Goal: Task Accomplishment & Management: Manage account settings

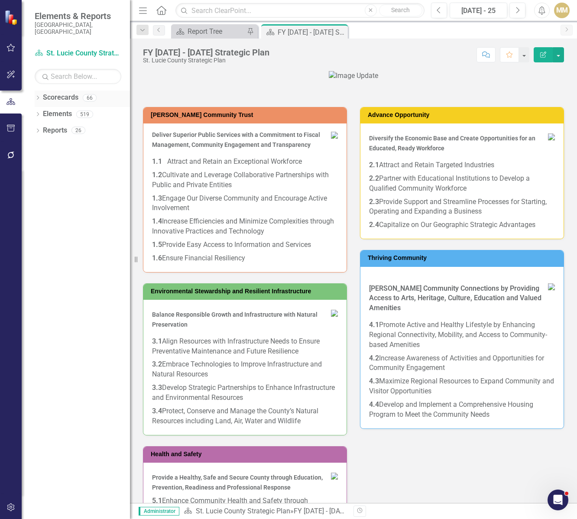
click at [37, 96] on icon "Dropdown" at bounding box center [38, 98] width 6 height 5
click at [43, 111] on icon "Dropdown" at bounding box center [42, 113] width 7 height 5
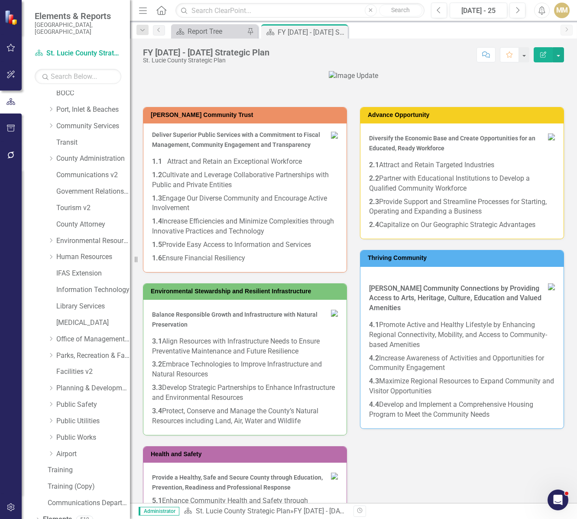
scroll to position [56, 0]
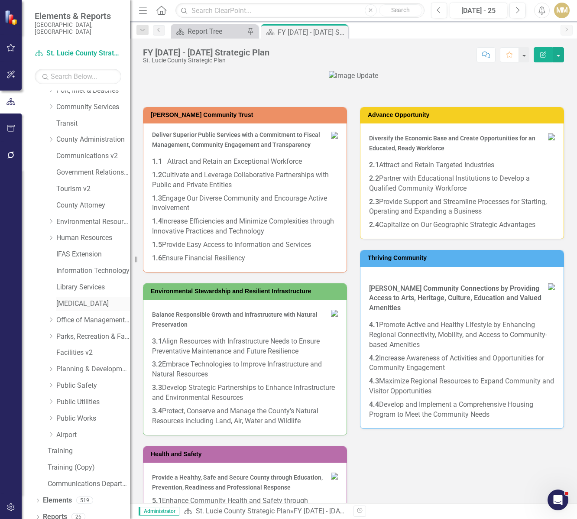
click at [84, 299] on link "[MEDICAL_DATA]" at bounding box center [93, 304] width 74 height 10
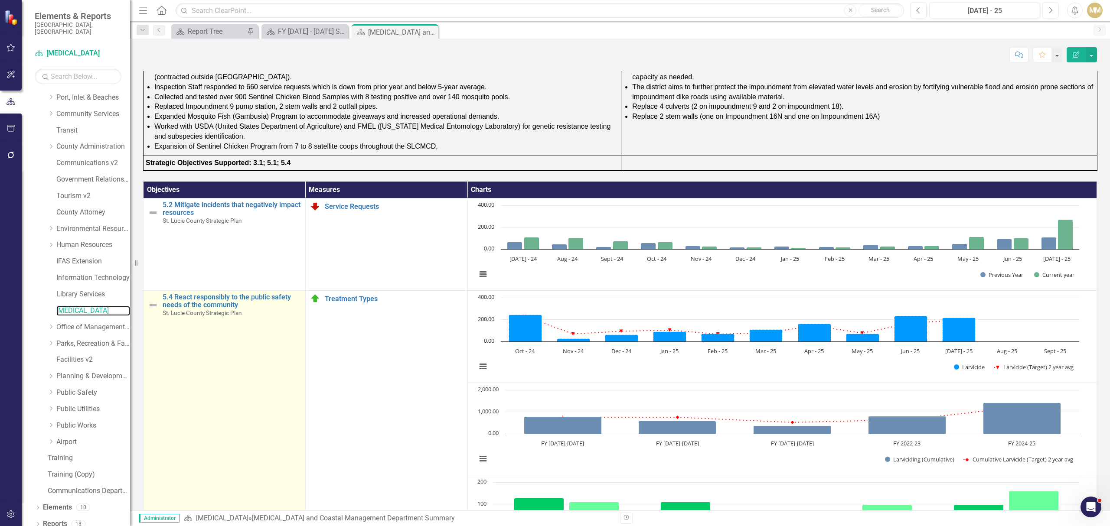
scroll to position [231, 0]
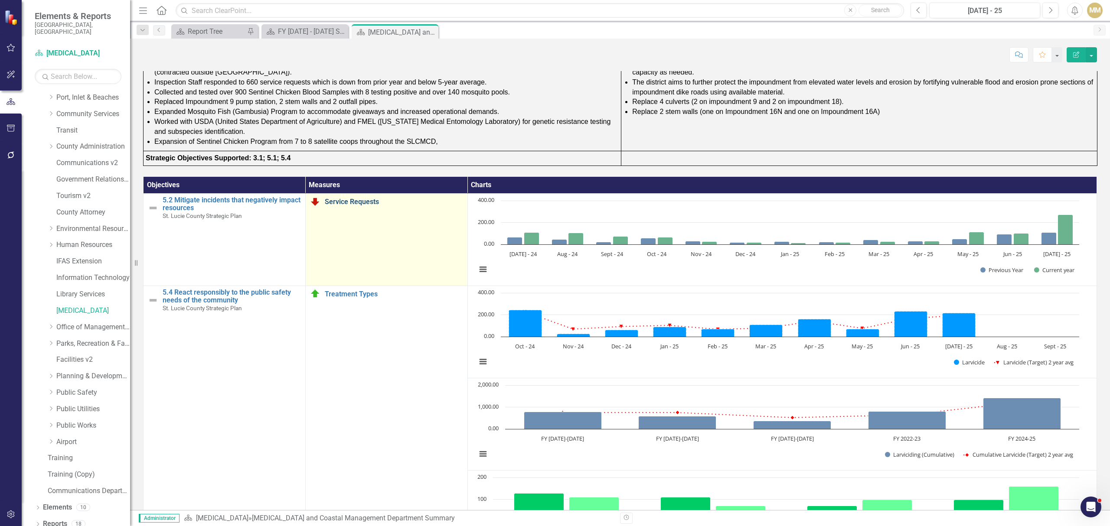
click at [363, 205] on link "Service Requests" at bounding box center [394, 202] width 138 height 8
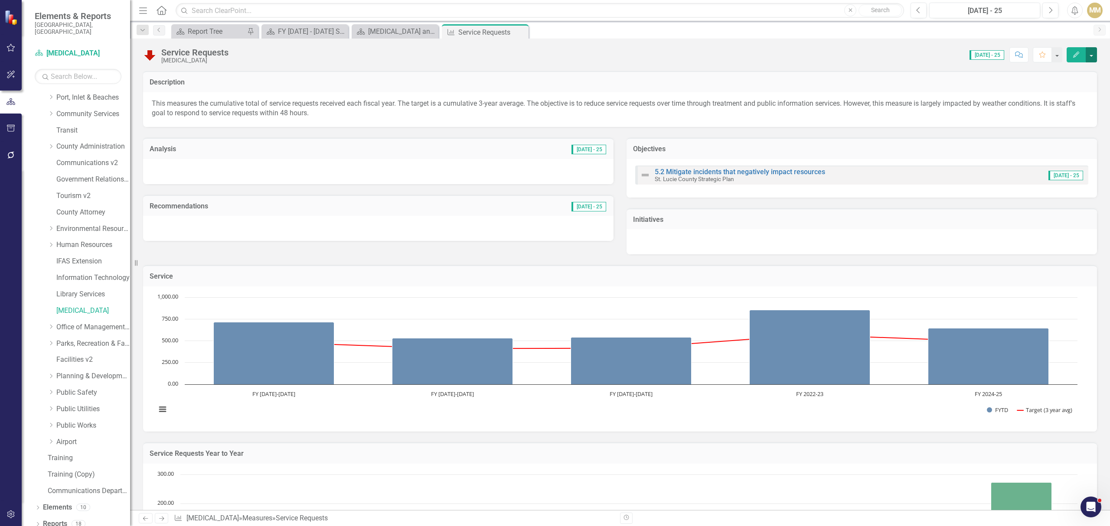
click at [577, 56] on button "button" at bounding box center [1090, 54] width 11 height 15
click at [577, 68] on link "Edit Edit Measure" at bounding box center [1054, 71] width 85 height 16
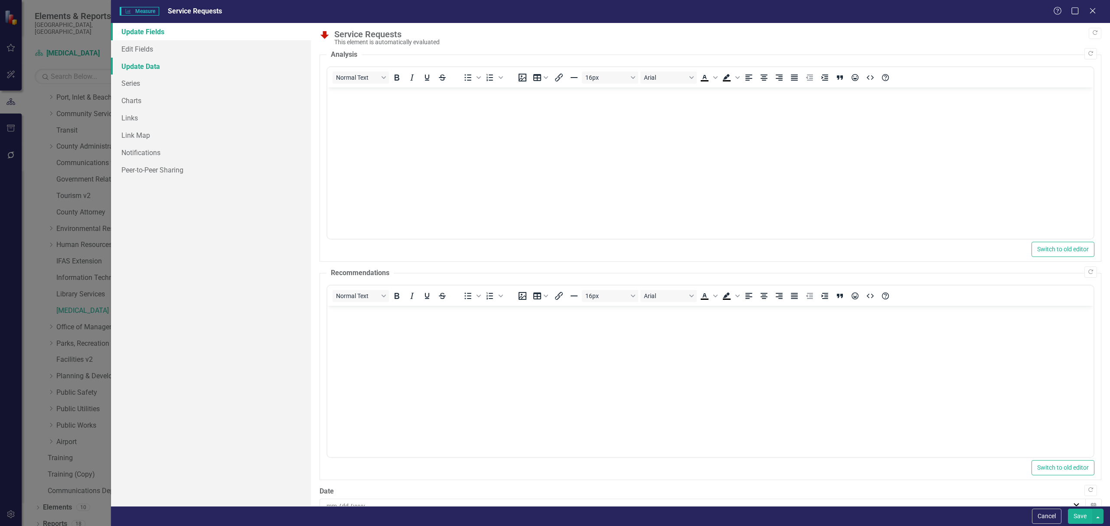
click at [156, 67] on link "Update Data" at bounding box center [211, 66] width 200 height 17
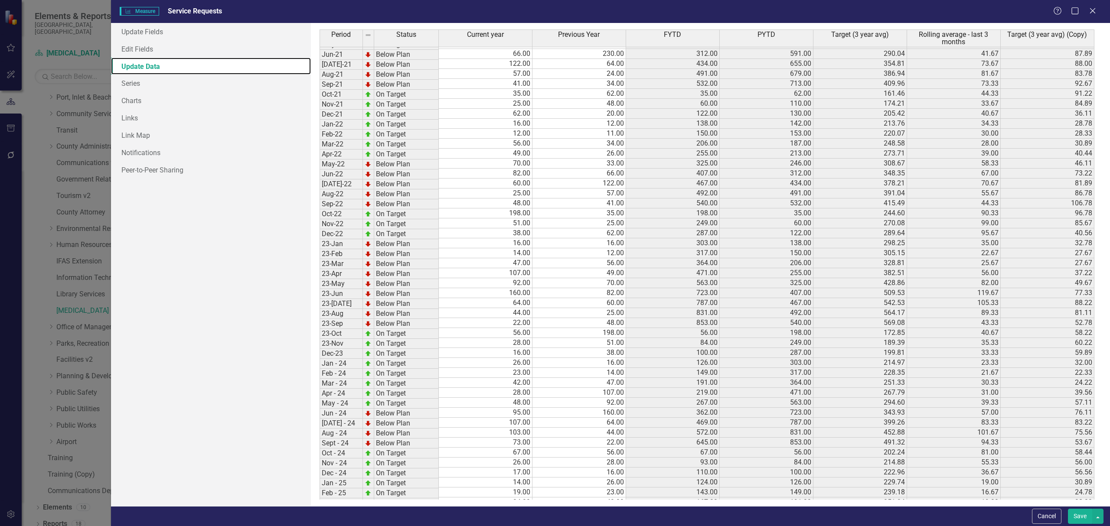
scroll to position [157, 0]
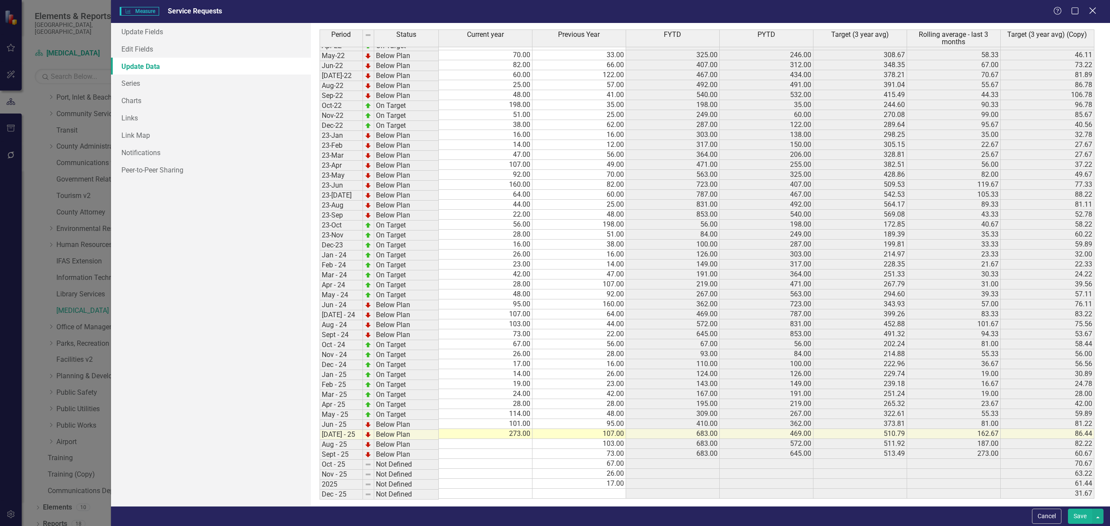
click at [577, 10] on icon "Close" at bounding box center [1092, 11] width 11 height 8
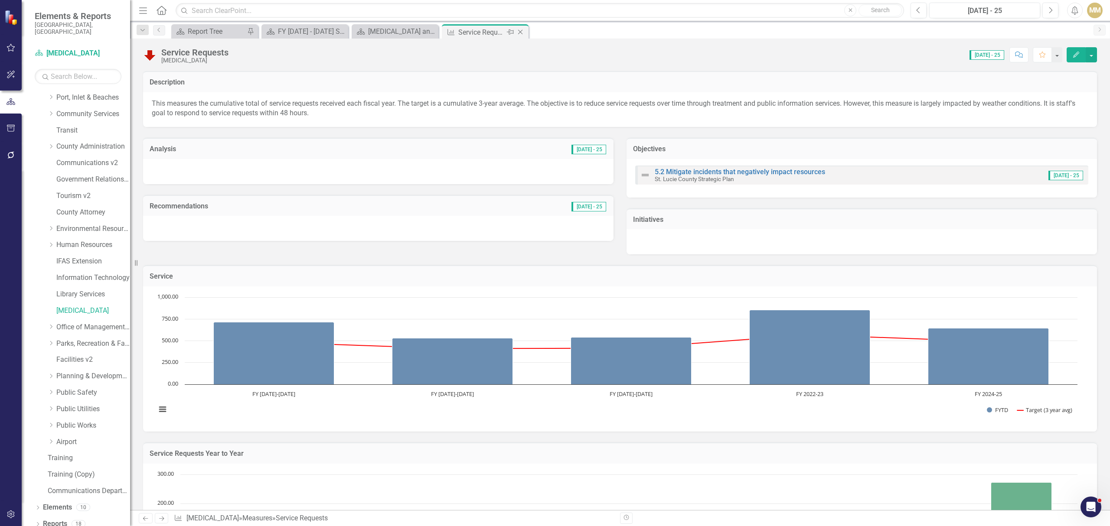
click at [521, 33] on icon at bounding box center [520, 32] width 5 height 5
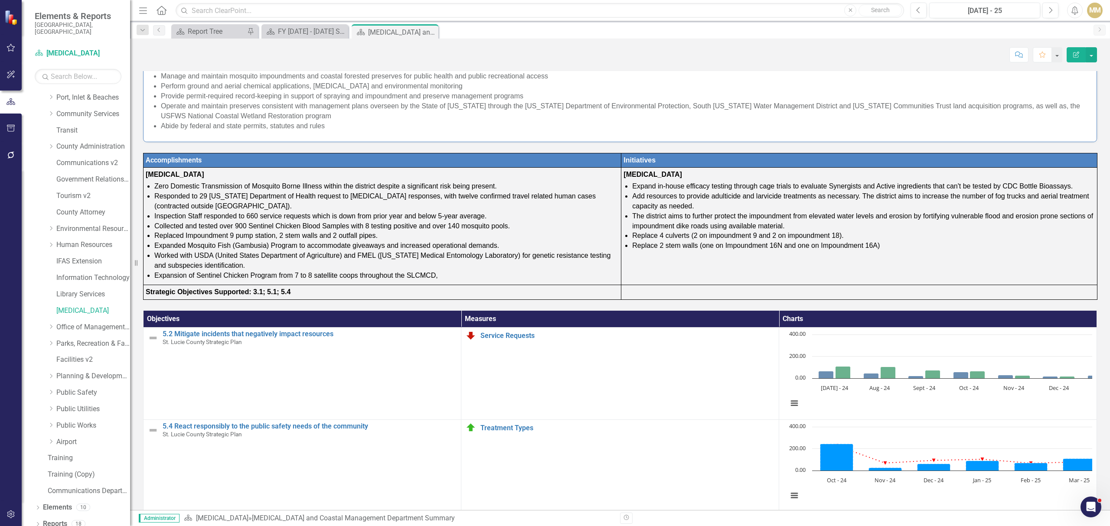
scroll to position [231, 0]
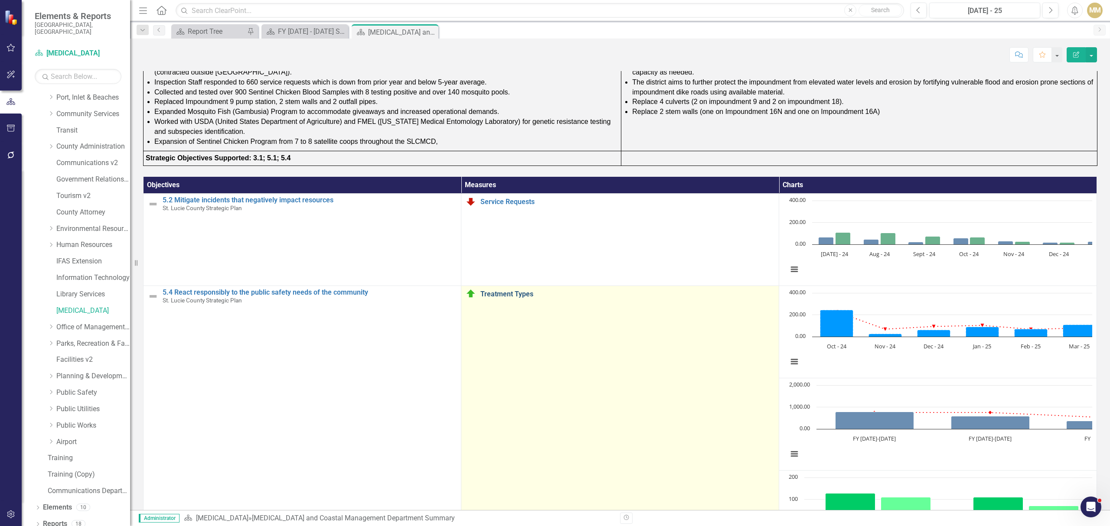
click at [480, 295] on link "Treatment Types" at bounding box center [627, 294] width 294 height 8
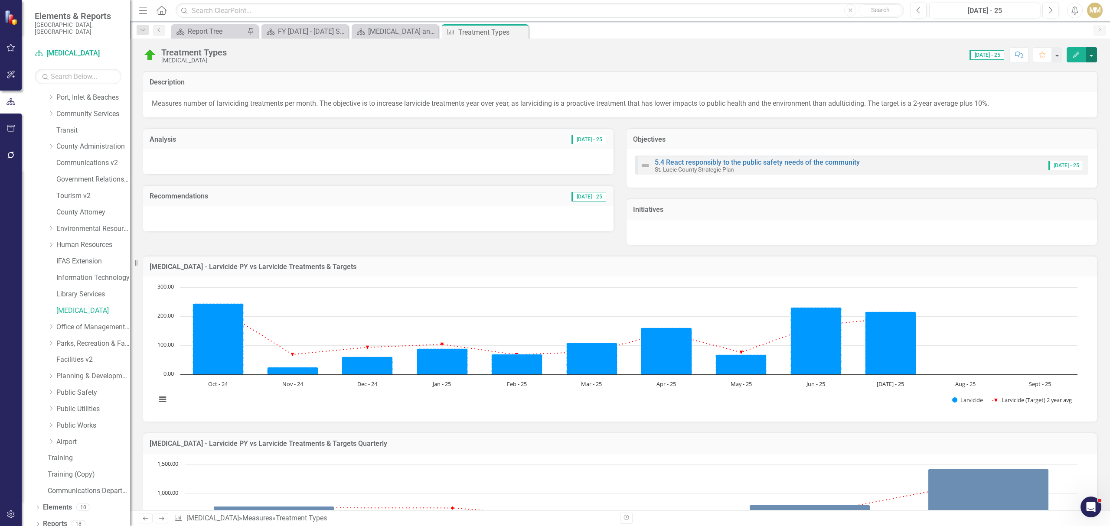
click at [577, 52] on button "button" at bounding box center [1090, 54] width 11 height 15
click at [577, 74] on link "Edit Edit Measure" at bounding box center [1054, 71] width 85 height 16
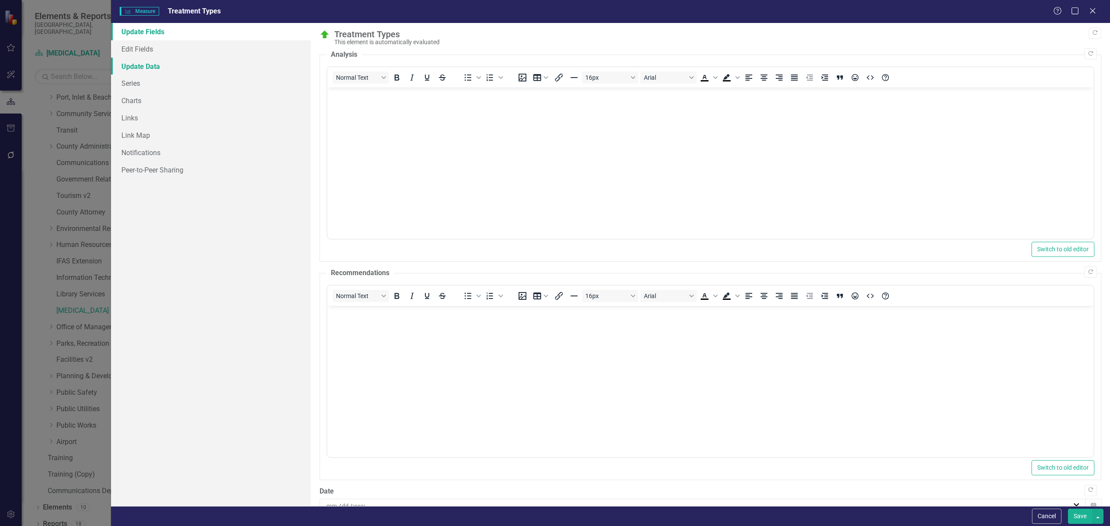
click at [161, 73] on link "Update Data" at bounding box center [211, 66] width 200 height 17
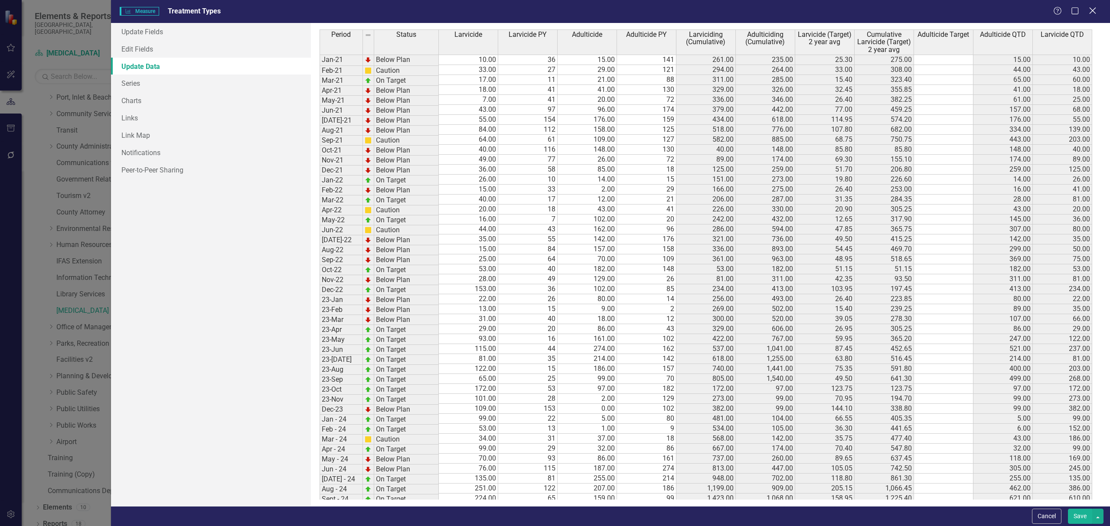
click at [577, 7] on icon "Close" at bounding box center [1092, 11] width 11 height 8
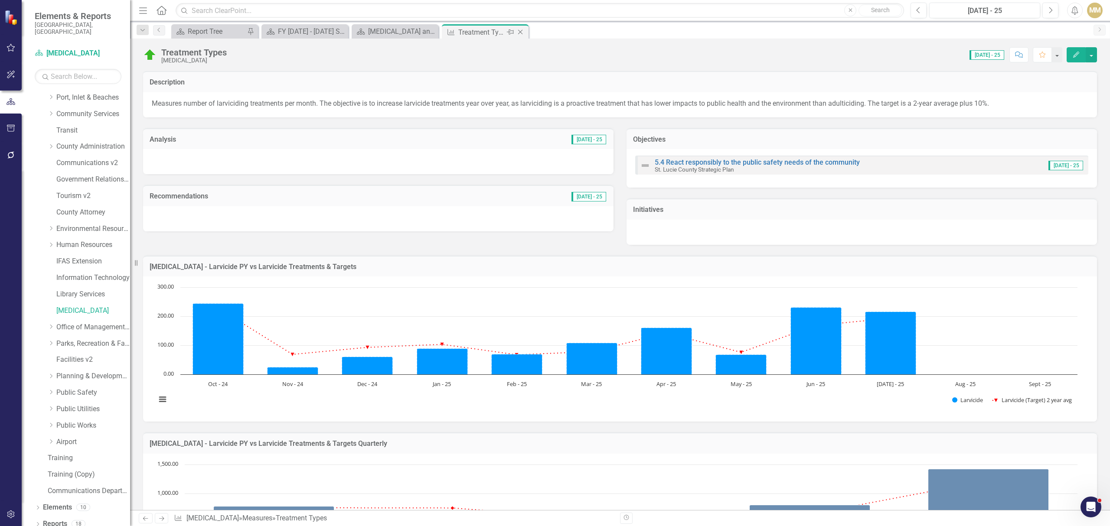
click at [519, 33] on icon at bounding box center [520, 32] width 5 height 5
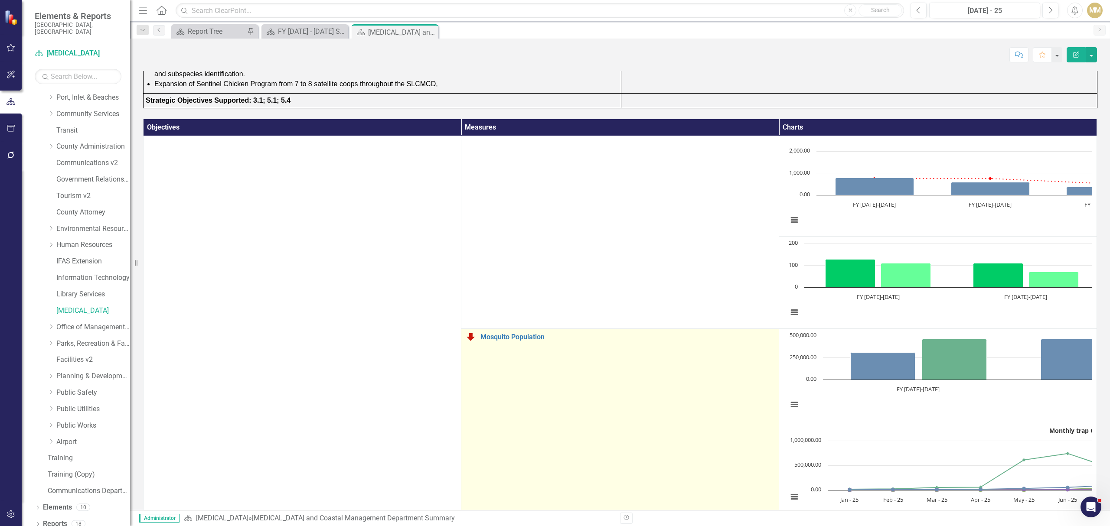
scroll to position [324, 0]
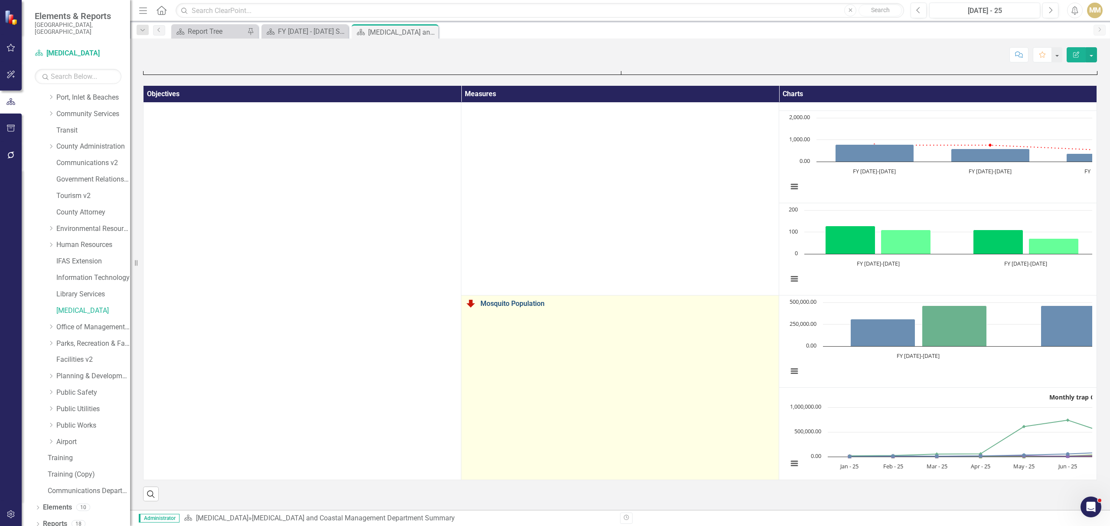
click at [480, 300] on link "Mosquito Population" at bounding box center [627, 304] width 294 height 8
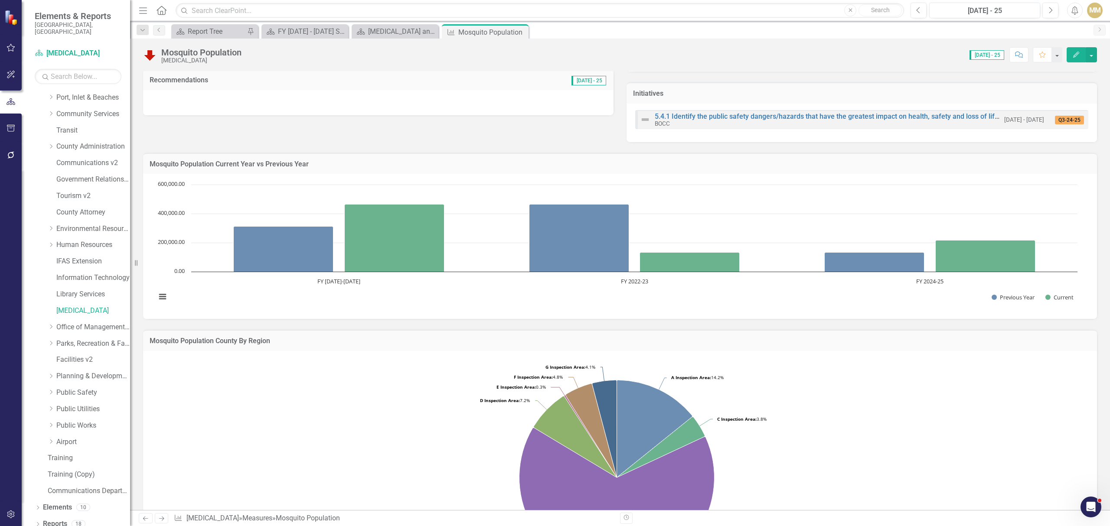
scroll to position [115, 0]
click at [577, 55] on button "button" at bounding box center [1090, 54] width 11 height 15
click at [577, 66] on link "Edit Edit Measure" at bounding box center [1054, 71] width 85 height 16
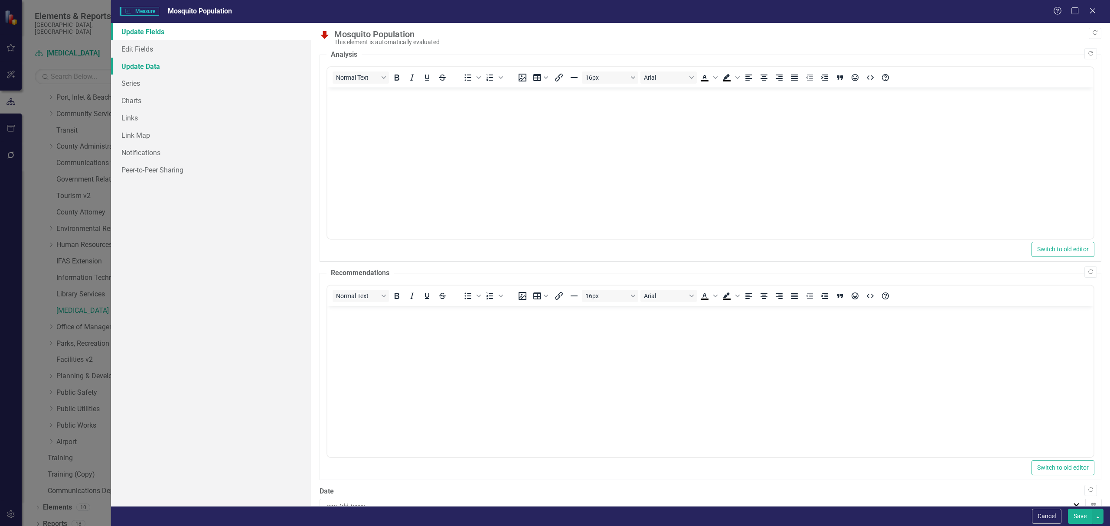
scroll to position [0, 0]
click at [162, 62] on link "Update Data" at bounding box center [211, 66] width 200 height 17
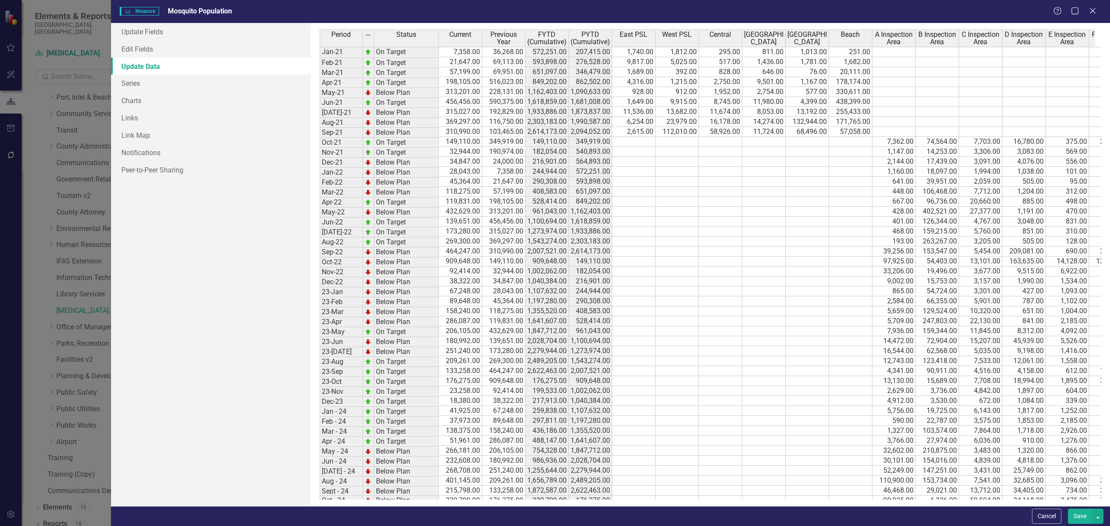
click at [577, 143] on td "7,362.00" at bounding box center [893, 142] width 43 height 10
click at [577, 106] on td at bounding box center [893, 102] width 43 height 10
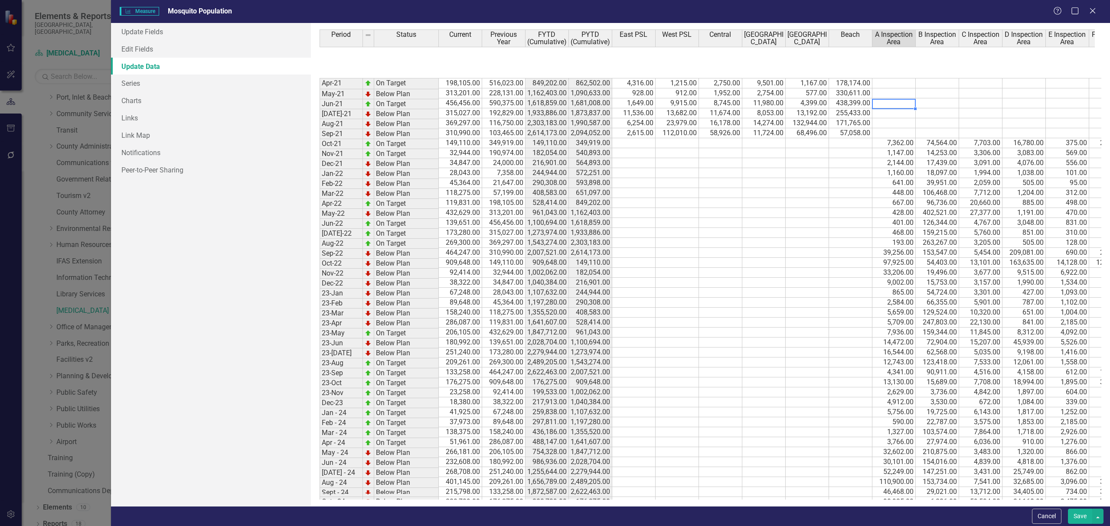
scroll to position [163, 0]
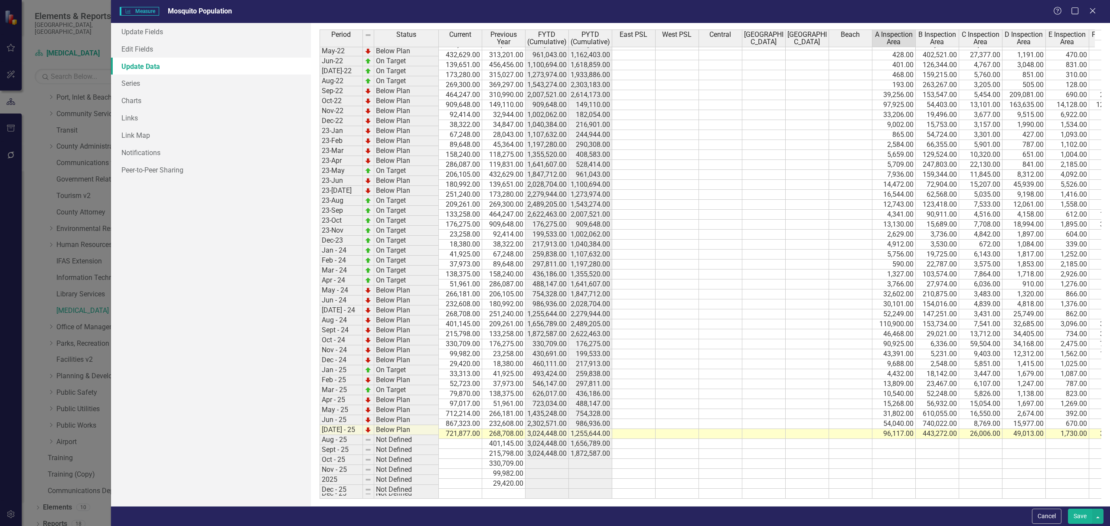
click at [458, 437] on td "721,877.00" at bounding box center [460, 434] width 43 height 10
click at [462, 459] on td at bounding box center [460, 454] width 43 height 10
click at [577, 12] on icon "Close" at bounding box center [1092, 11] width 11 height 8
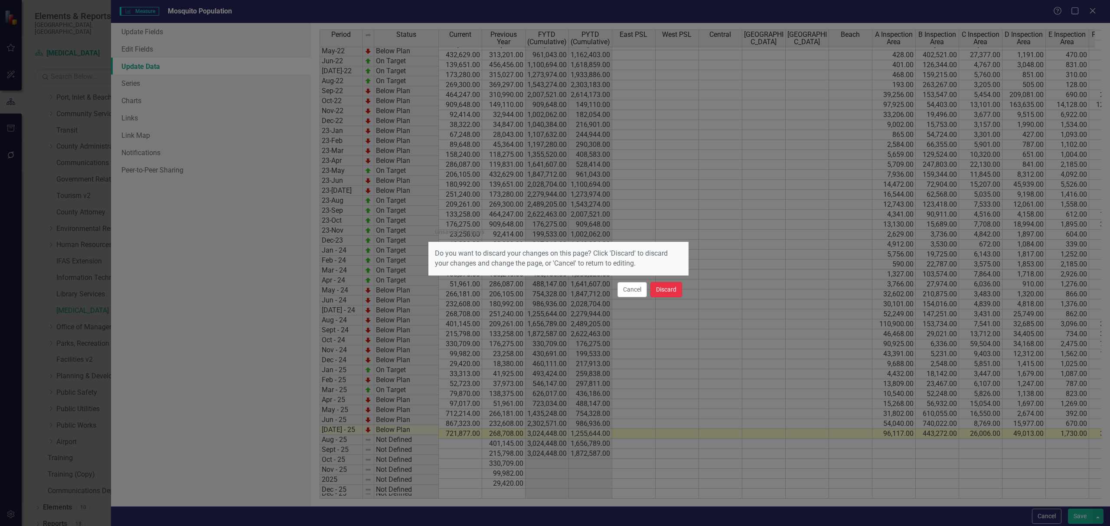
click at [577, 293] on button "Discard" at bounding box center [666, 289] width 32 height 15
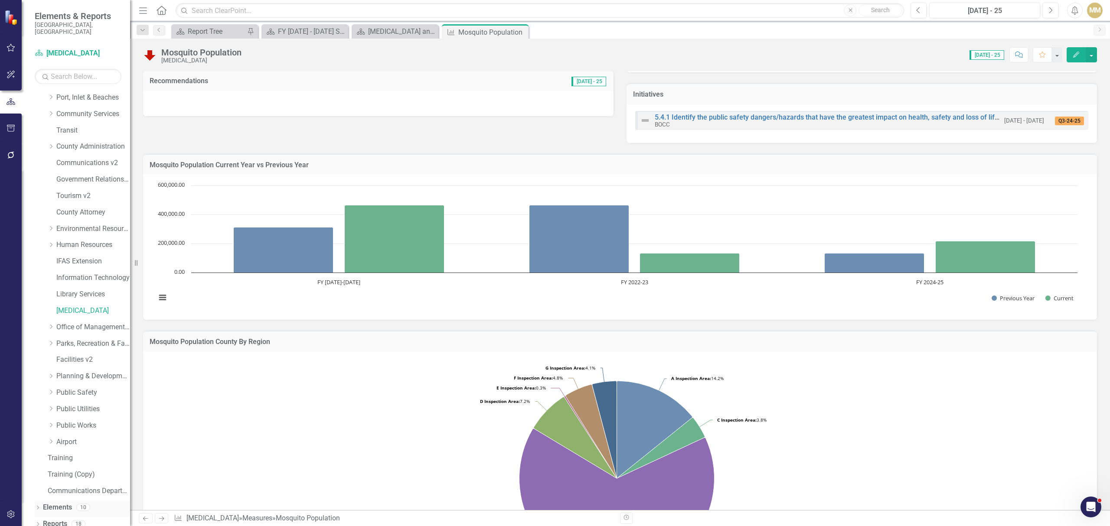
click at [37, 506] on icon at bounding box center [38, 508] width 2 height 4
click at [37, 519] on icon "Dropdown" at bounding box center [38, 524] width 6 height 5
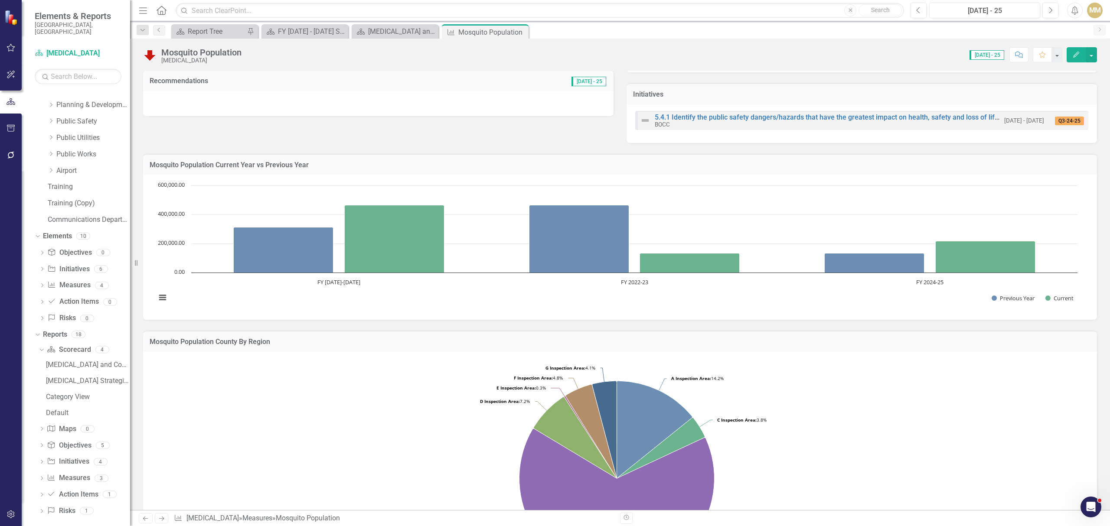
click at [11, 518] on icon "button" at bounding box center [10, 515] width 7 height 8
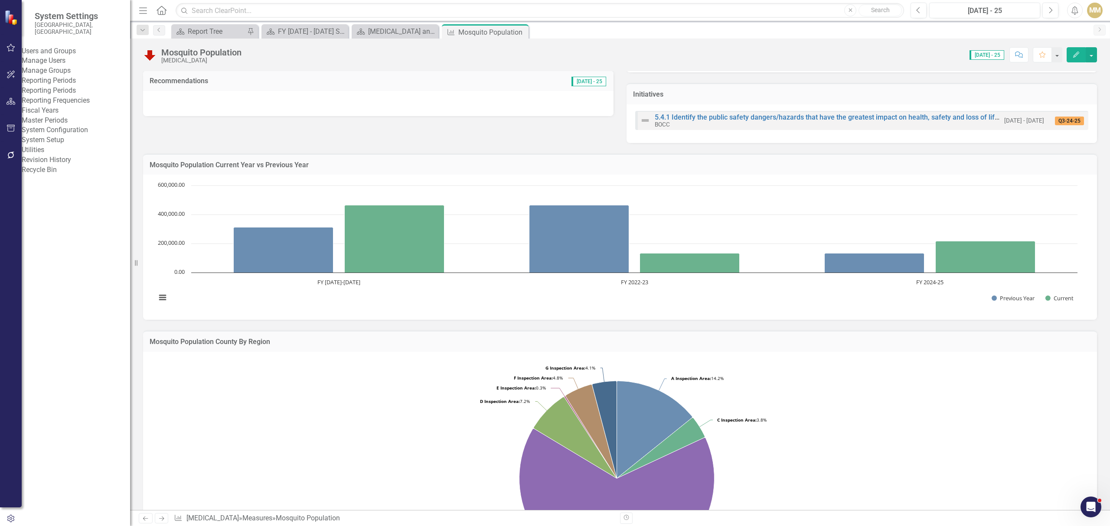
click at [61, 58] on link "Manage Users" at bounding box center [76, 61] width 108 height 10
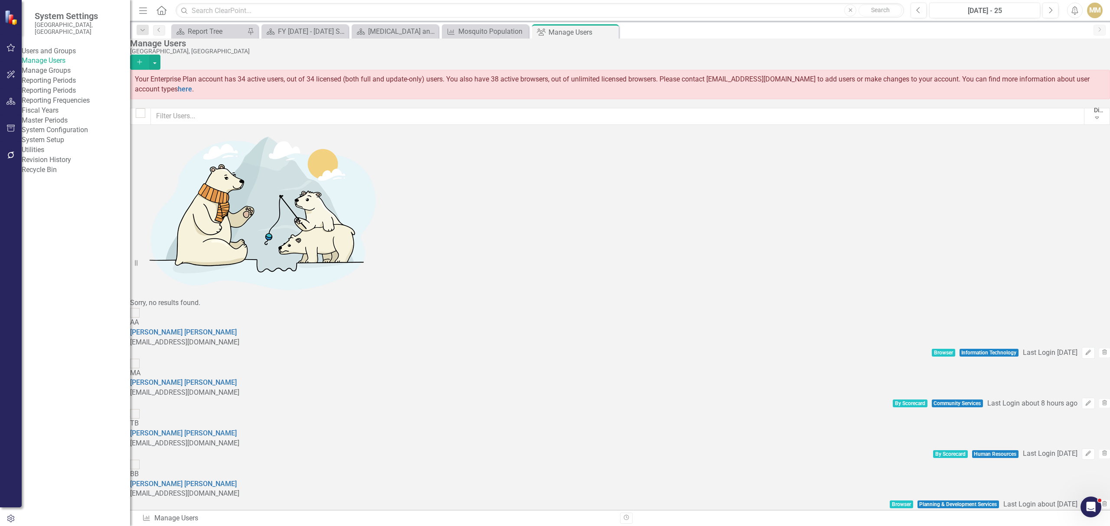
click at [387, 48] on div "Manage Users" at bounding box center [617, 44] width 975 height 10
click at [577, 33] on icon "Close" at bounding box center [610, 32] width 9 height 7
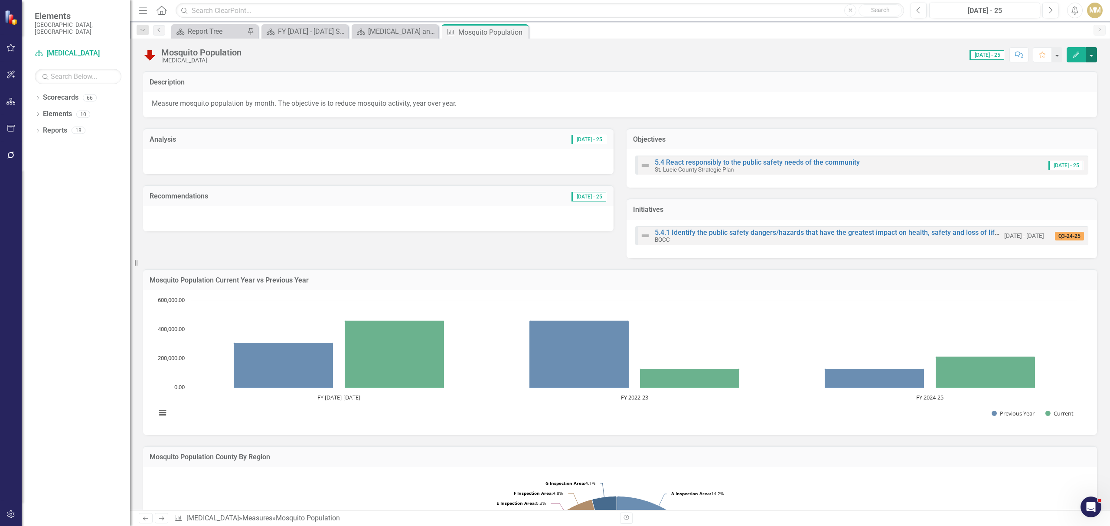
click at [577, 55] on button "button" at bounding box center [1090, 54] width 11 height 15
click at [577, 71] on link "Edit Edit Measure" at bounding box center [1054, 71] width 85 height 16
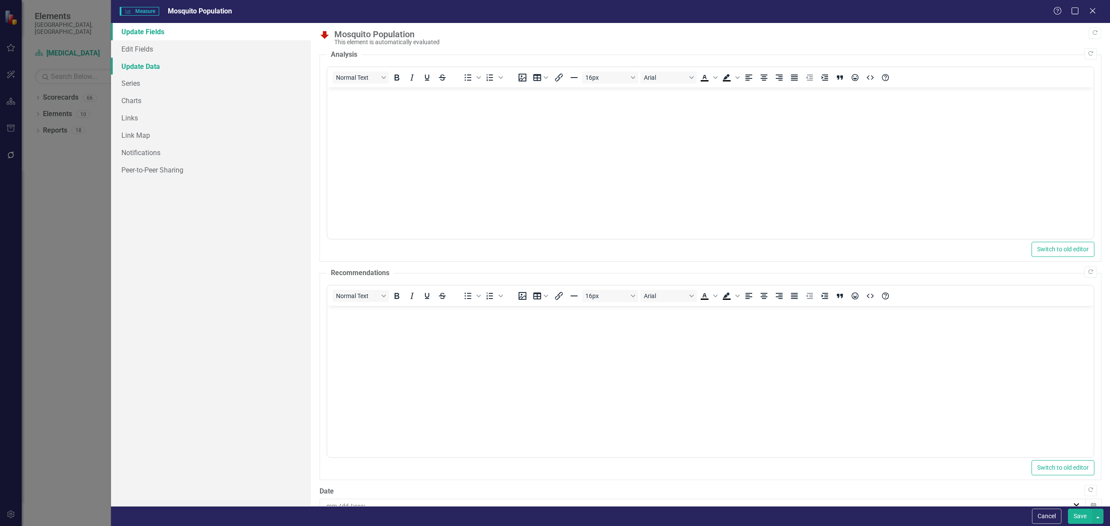
click at [173, 66] on link "Update Data" at bounding box center [211, 66] width 200 height 17
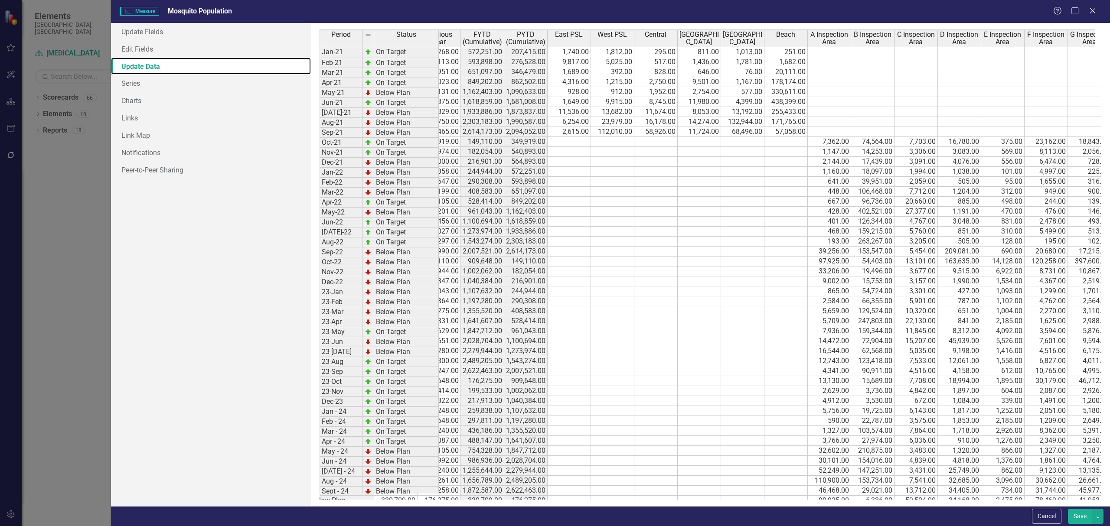
scroll to position [0, 81]
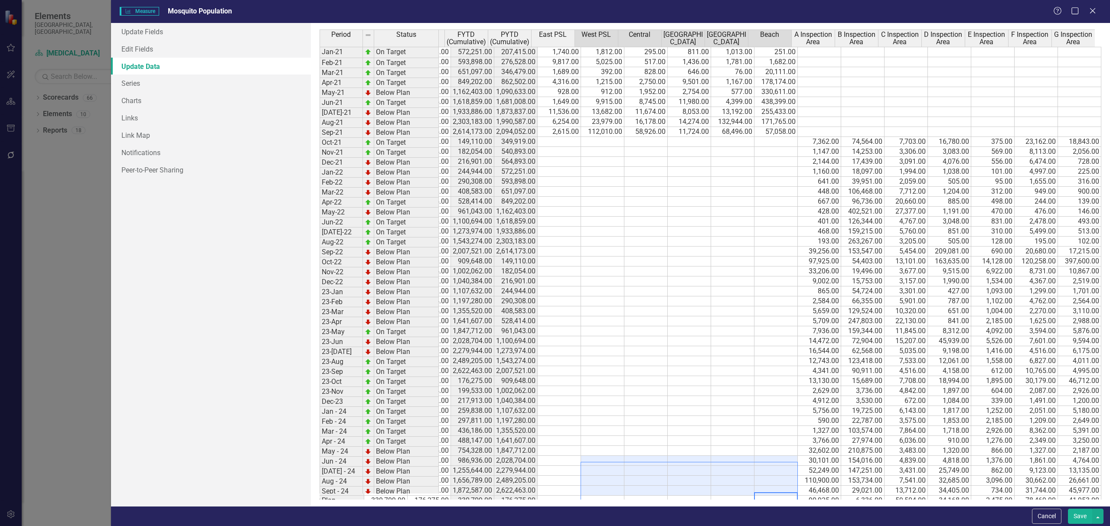
drag, startPoint x: 774, startPoint y: 493, endPoint x: 588, endPoint y: 471, distance: 187.3
click at [577, 471] on tbody "Jan-21 On Target 7,358.00 36,268.00 572,251.00 207,415.00 1,740.00 1,812.00 295…" at bounding box center [673, 316] width 856 height 539
click at [577, 466] on td at bounding box center [602, 461] width 43 height 10
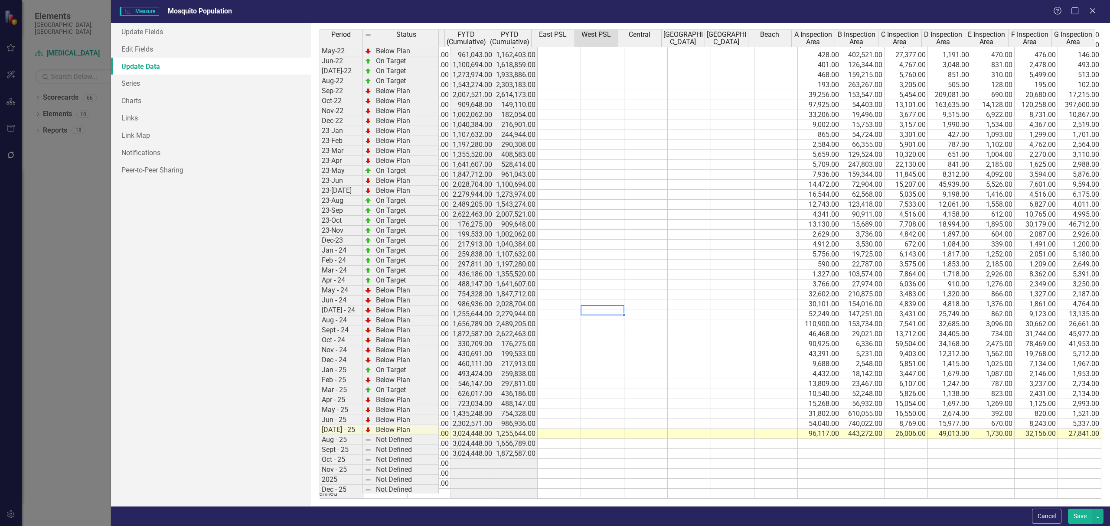
scroll to position [172, 0]
click at [577, 339] on td "90,925.00" at bounding box center [819, 344] width 43 height 10
drag, startPoint x: 834, startPoint y: 341, endPoint x: 829, endPoint y: 424, distance: 83.0
click at [245, 424] on div "Period Status Current Previous Year FYTD (Cumulative) PYTD (Cumulative) East PS…" at bounding box center [245, 205] width 0 height 586
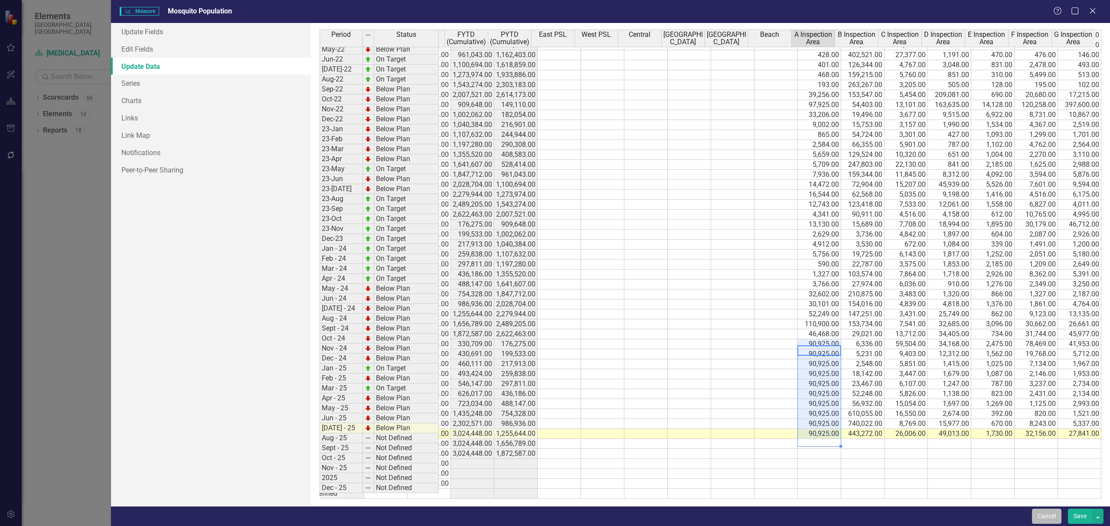
click at [577, 517] on button "Cancel" at bounding box center [1046, 516] width 29 height 15
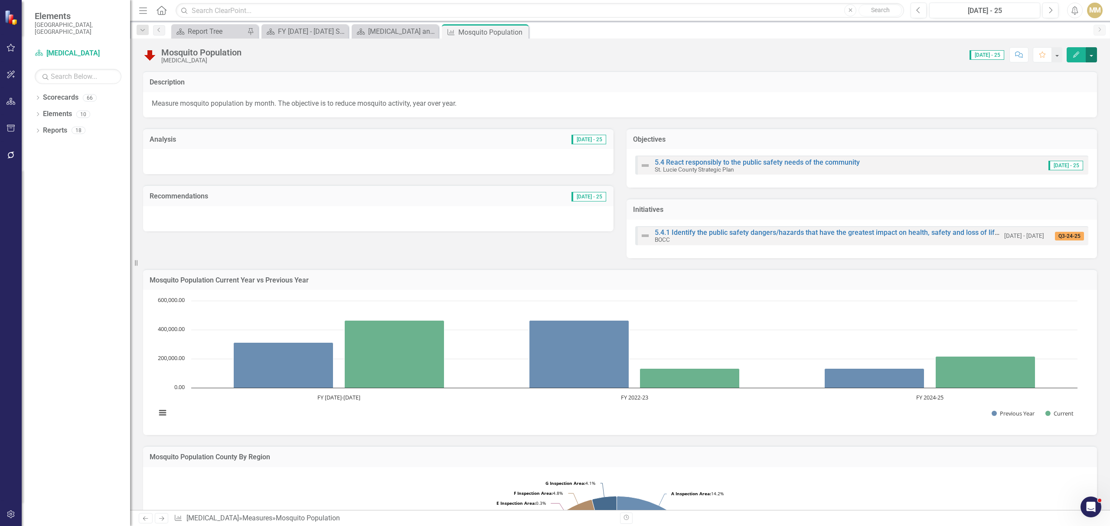
click at [577, 49] on button "button" at bounding box center [1090, 54] width 11 height 15
click at [577, 68] on link "Edit Edit Measure" at bounding box center [1054, 71] width 85 height 16
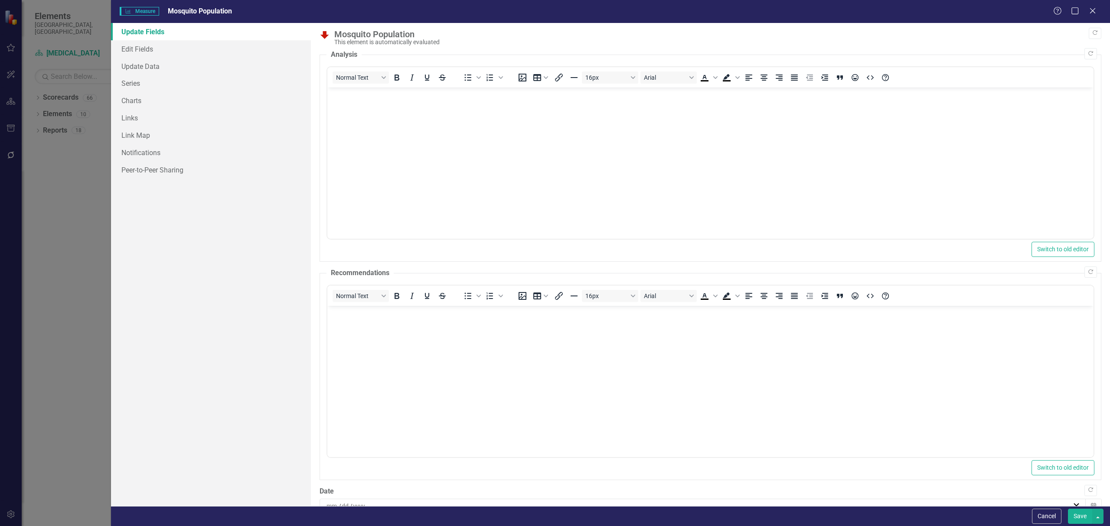
scroll to position [0, 0]
click at [178, 48] on link "Edit Fields" at bounding box center [211, 48] width 200 height 17
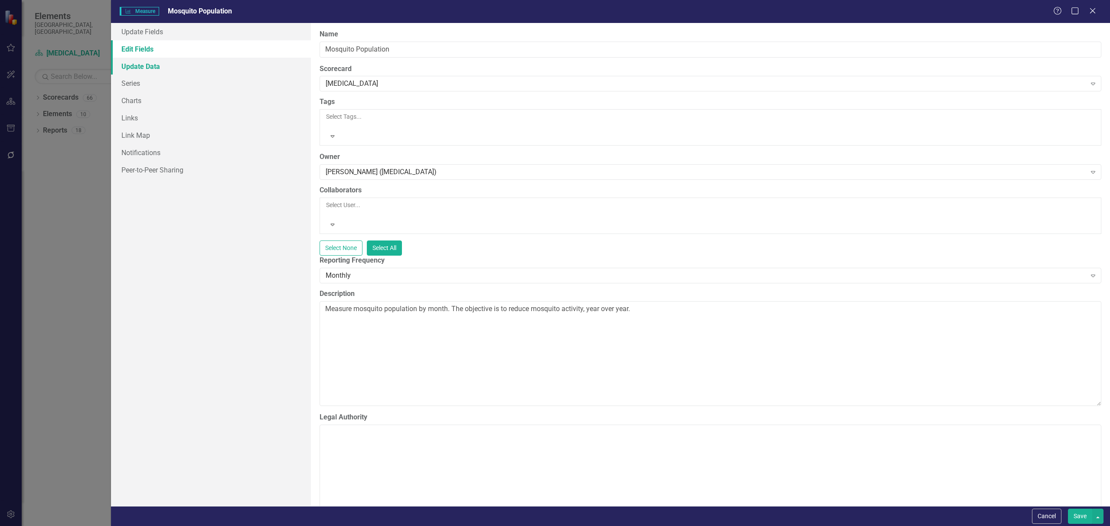
click at [170, 66] on link "Update Data" at bounding box center [211, 66] width 200 height 17
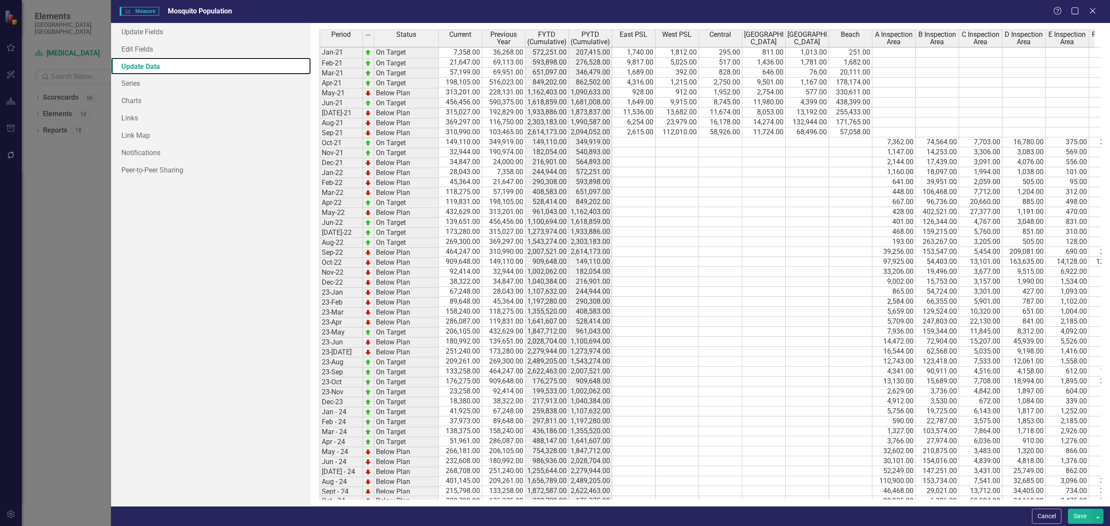
scroll to position [163, 0]
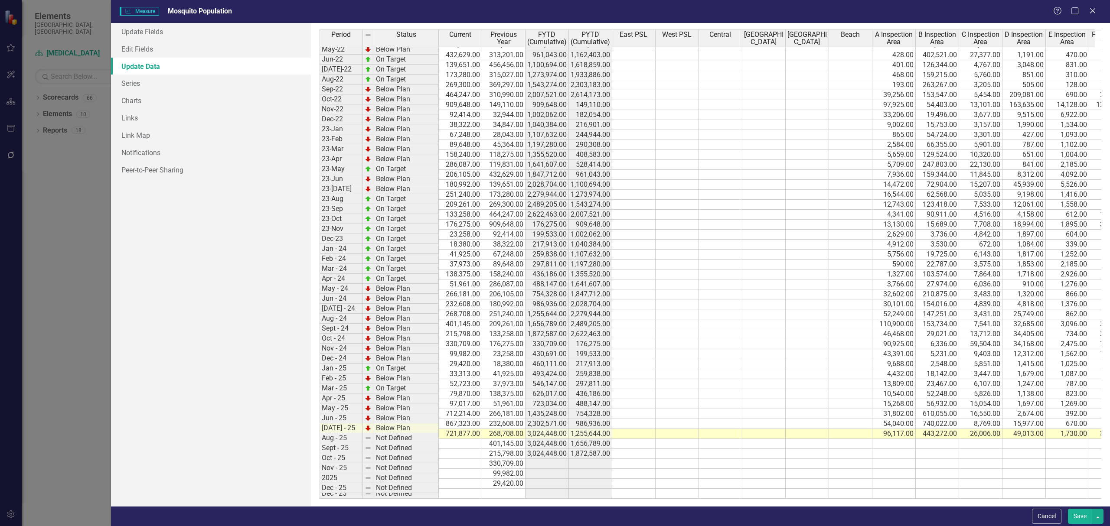
click at [577, 345] on tbody "Jan-21 On Target 7,358.00 36,268.00 572,251.00 207,415.00 1,740.00 1,812.00 295…" at bounding box center [747, 194] width 856 height 609
click at [577, 356] on td "43,391.00" at bounding box center [893, 354] width 43 height 10
click at [577, 365] on td "9,688.00" at bounding box center [893, 364] width 43 height 10
click at [577, 373] on td "4,432.00" at bounding box center [893, 374] width 43 height 10
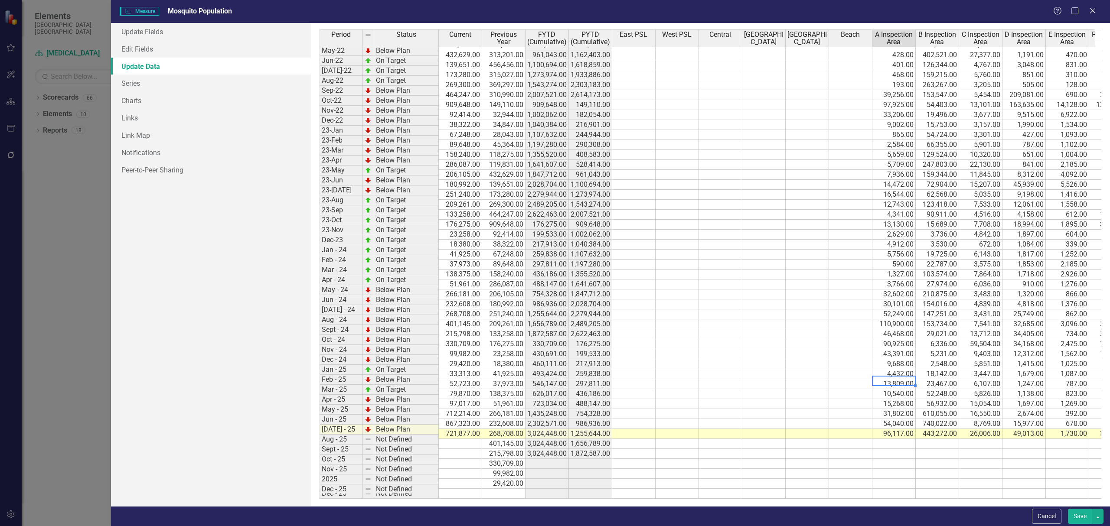
click at [577, 385] on td "13,809.00" at bounding box center [893, 384] width 43 height 10
click at [577, 396] on td "10,540.00" at bounding box center [893, 394] width 43 height 10
drag, startPoint x: 898, startPoint y: 407, endPoint x: 887, endPoint y: 407, distance: 11.3
click at [577, 407] on td "15,268.00" at bounding box center [893, 404] width 43 height 10
click at [577, 414] on td "31,802.00" at bounding box center [893, 414] width 43 height 10
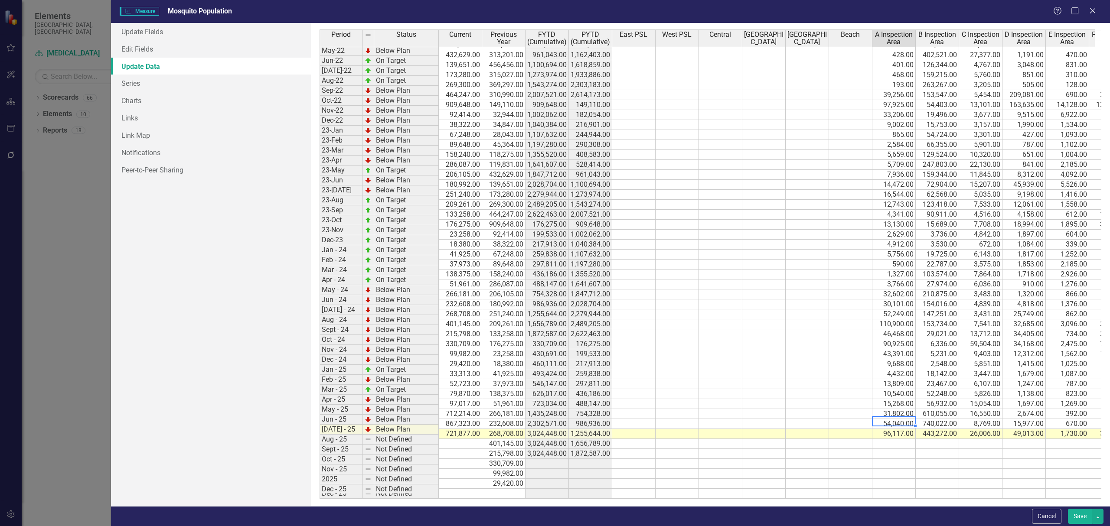
click at [577, 425] on td "54,040.00" at bounding box center [893, 424] width 43 height 10
click at [577, 436] on td "96,117.00" at bounding box center [893, 434] width 43 height 10
click at [577, 434] on td "443,272.00" at bounding box center [936, 434] width 43 height 10
click at [577, 426] on td "740,022.00" at bounding box center [936, 424] width 43 height 10
click at [577, 414] on td "610,055.00" at bounding box center [936, 414] width 43 height 10
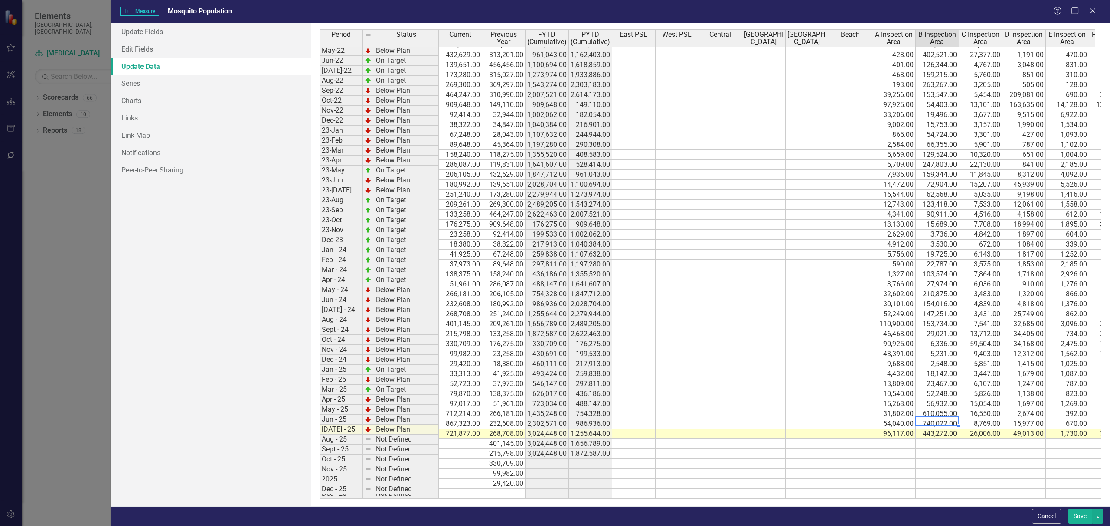
click at [577, 406] on td "56,932.00" at bounding box center [936, 404] width 43 height 10
click at [577, 394] on td "52,248.00" at bounding box center [936, 394] width 43 height 10
click at [577, 385] on td "23,467.00" at bounding box center [936, 384] width 43 height 10
click at [577, 373] on td "18,142.00" at bounding box center [936, 374] width 43 height 10
click at [577, 365] on td "2,548.00" at bounding box center [936, 364] width 43 height 10
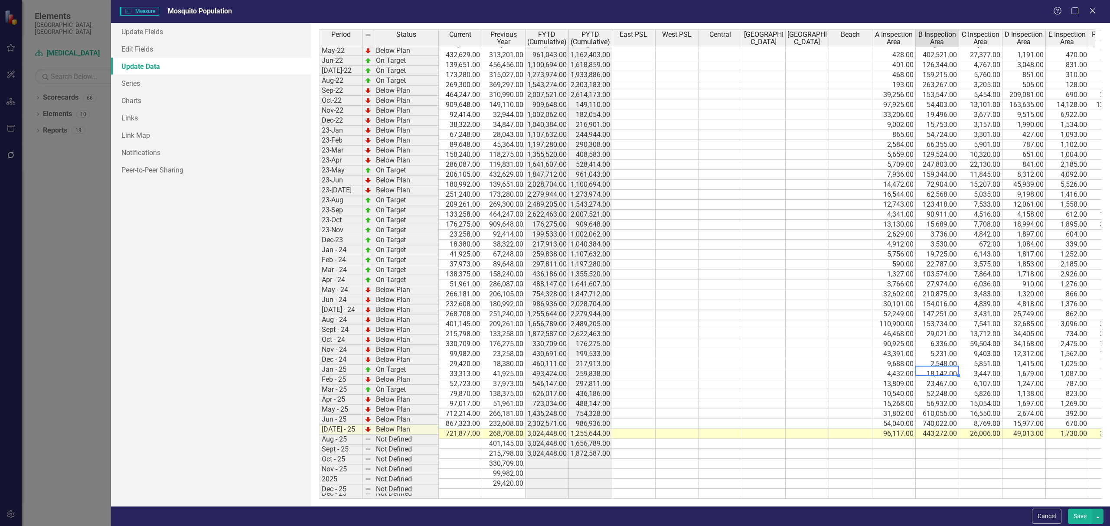
click at [577, 356] on td "5,231.00" at bounding box center [936, 354] width 43 height 10
click at [577, 369] on td "2,548.00" at bounding box center [936, 364] width 43 height 10
click at [577, 342] on td "6,336.00" at bounding box center [936, 344] width 43 height 10
drag, startPoint x: 979, startPoint y: 342, endPoint x: 973, endPoint y: 345, distance: 6.8
click at [577, 342] on td "59,504.00" at bounding box center [980, 344] width 43 height 10
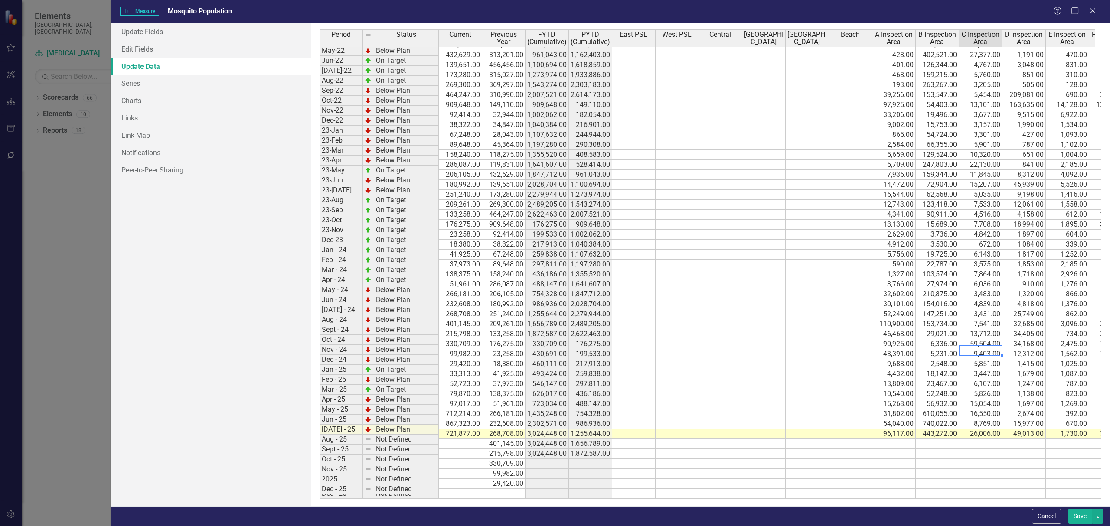
click at [577, 351] on td "9,403.00" at bounding box center [980, 354] width 43 height 10
click at [577, 366] on td "5,851.00" at bounding box center [980, 364] width 43 height 10
click at [577, 375] on td "3,447.00" at bounding box center [980, 374] width 43 height 10
click at [577, 387] on td "6,107.00" at bounding box center [980, 384] width 43 height 10
click at [577, 394] on td "5,826.00" at bounding box center [980, 394] width 43 height 10
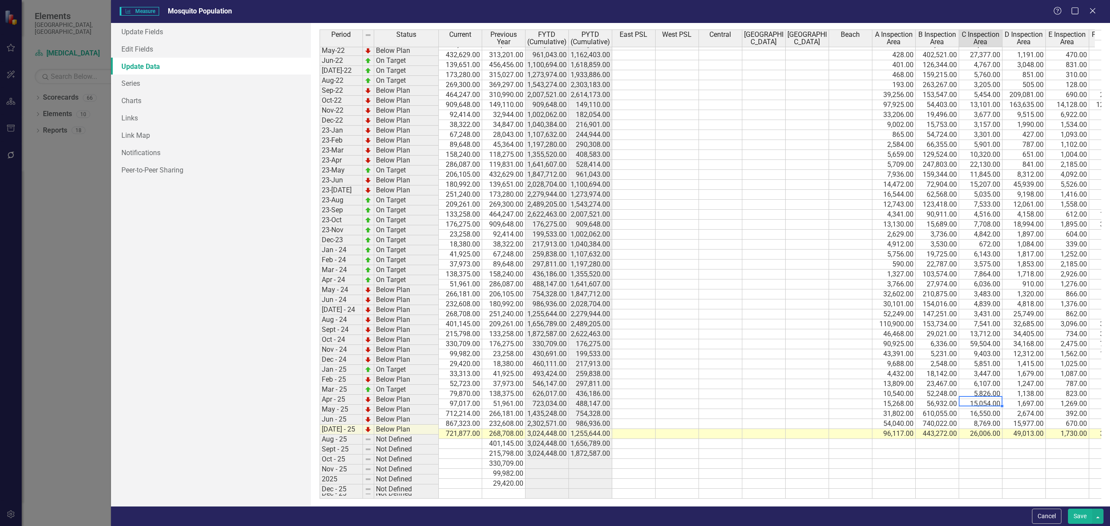
click at [577, 406] on td "15,054.00" at bounding box center [980, 404] width 43 height 10
click at [577, 416] on td "16,550.00" at bounding box center [980, 414] width 43 height 10
click at [577, 427] on td "8,769.00" at bounding box center [980, 424] width 43 height 10
click at [577, 437] on td "26,006.00" at bounding box center [980, 434] width 43 height 10
click at [577, 435] on td "49,013.00" at bounding box center [1023, 434] width 43 height 10
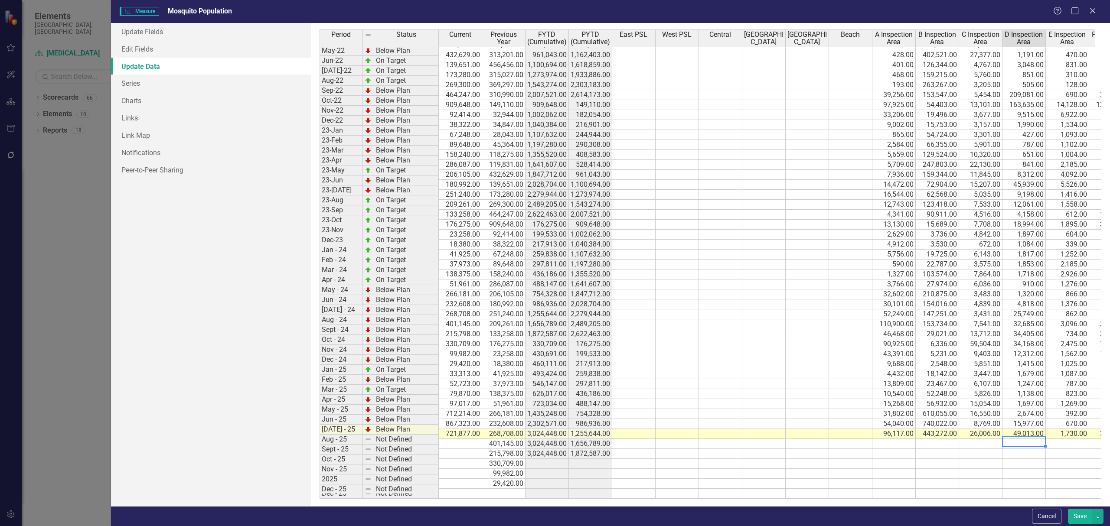
scroll to position [0, 81]
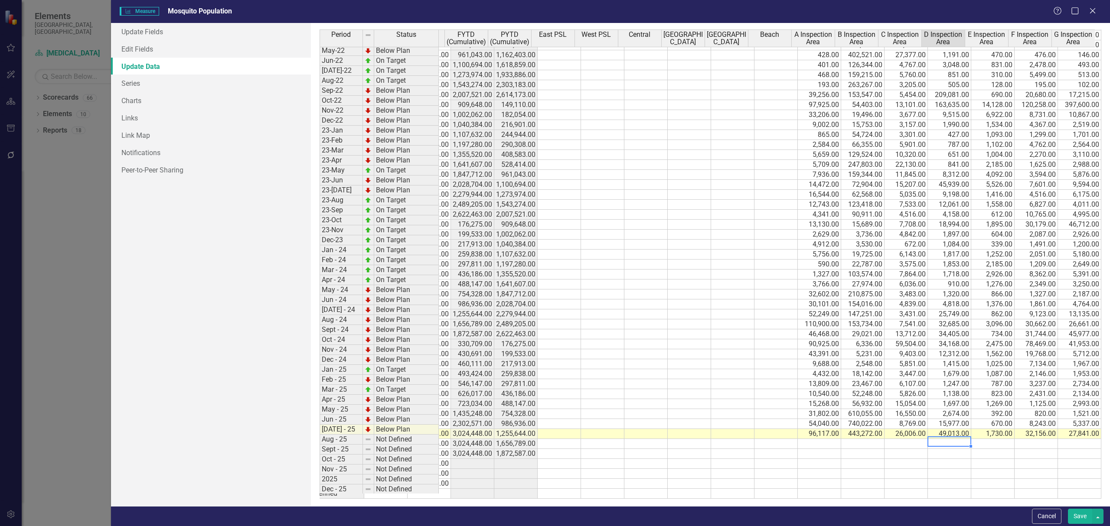
click at [577, 426] on td "15,977.00" at bounding box center [949, 424] width 43 height 10
click at [577, 413] on td "2,674.00" at bounding box center [949, 414] width 43 height 10
click at [577, 406] on td "1,697.00" at bounding box center [949, 404] width 43 height 10
click at [577, 394] on td "1,138.00" at bounding box center [949, 394] width 43 height 10
click at [577, 384] on td "1,247.00" at bounding box center [949, 384] width 43 height 10
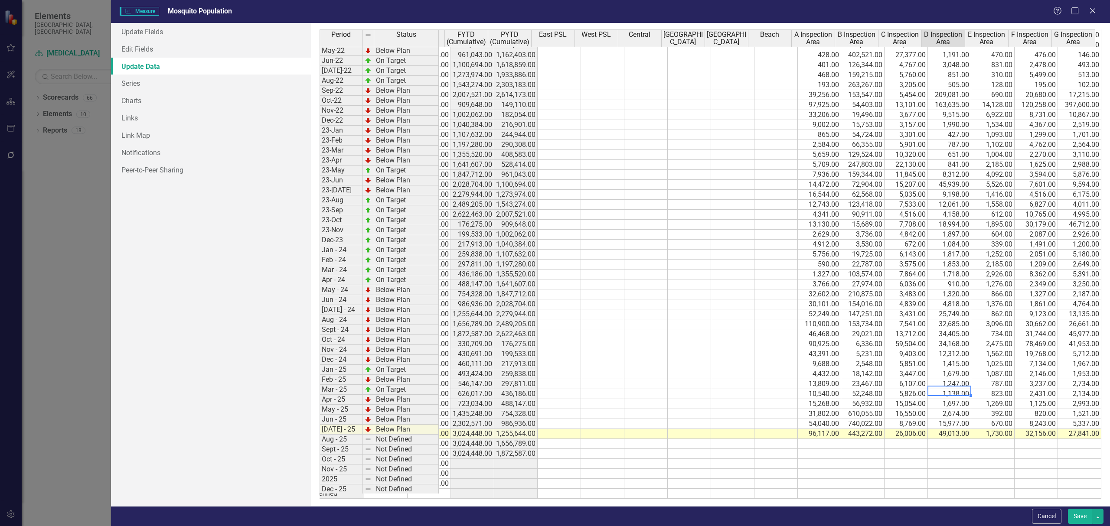
click at [577, 372] on td "1,679.00" at bounding box center [949, 374] width 43 height 10
click at [577, 365] on td "1,415.00" at bounding box center [949, 364] width 43 height 10
drag, startPoint x: 952, startPoint y: 352, endPoint x: 870, endPoint y: 337, distance: 84.2
click at [577, 352] on td "12,312.00" at bounding box center [949, 354] width 43 height 10
click at [577, 339] on td "34,405.00" at bounding box center [949, 334] width 43 height 10
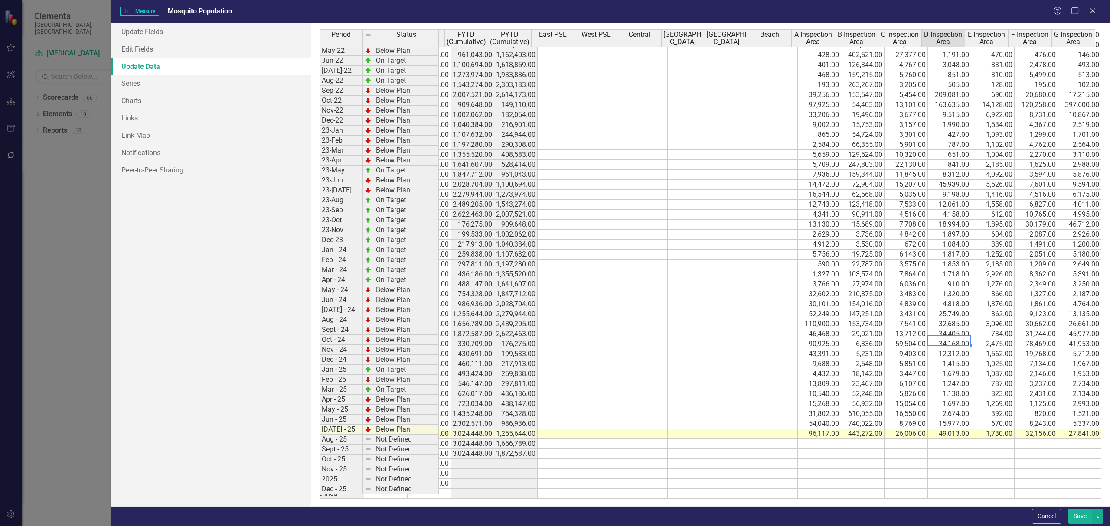
click at [577, 344] on td "34,168.00" at bounding box center [949, 344] width 43 height 10
drag, startPoint x: 972, startPoint y: 341, endPoint x: 955, endPoint y: 340, distance: 17.3
click at [245, 341] on div "Period Status Current Previous Year FYTD (Cumulative) PYTD (Cumulative) East PS…" at bounding box center [245, 205] width 0 height 586
click at [577, 356] on td "1,562.00" at bounding box center [992, 354] width 43 height 10
click at [577, 363] on td "1,025.00" at bounding box center [992, 364] width 43 height 10
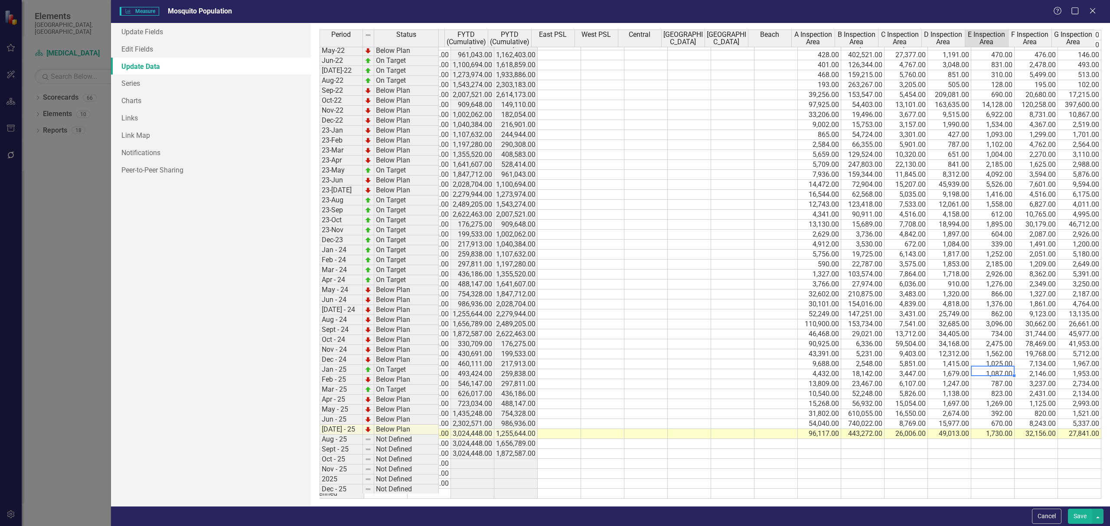
click at [577, 376] on td "1,087.00" at bounding box center [992, 374] width 43 height 10
click at [577, 384] on td "787.00" at bounding box center [992, 384] width 43 height 10
drag, startPoint x: 990, startPoint y: 396, endPoint x: 947, endPoint y: 389, distance: 43.9
click at [577, 396] on td "823.00" at bounding box center [992, 394] width 43 height 10
click at [577, 406] on td "1,269.00" at bounding box center [992, 404] width 43 height 10
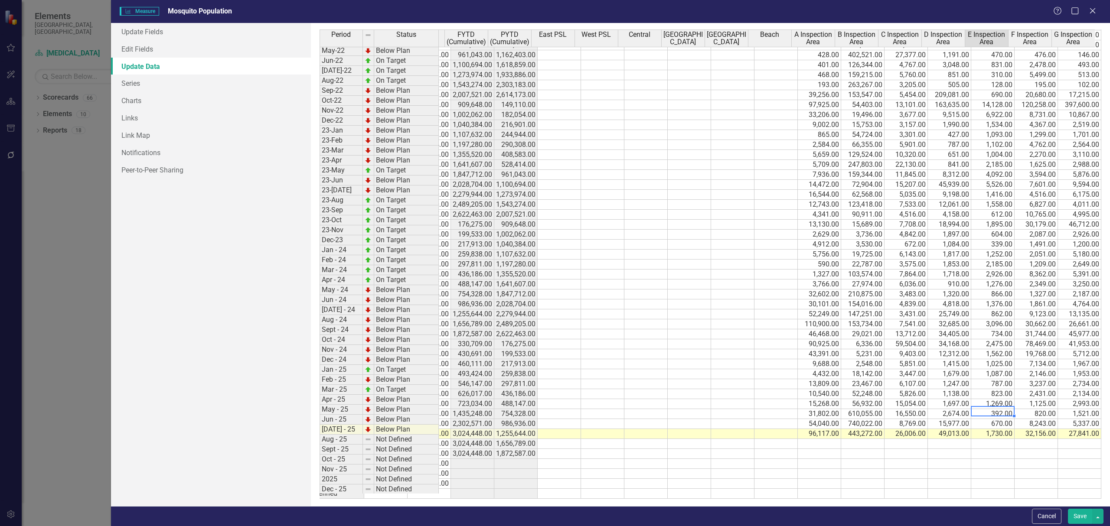
click at [577, 417] on td "392.00" at bounding box center [992, 414] width 43 height 10
click at [577, 428] on td "670.00" at bounding box center [992, 424] width 43 height 10
drag, startPoint x: 981, startPoint y: 436, endPoint x: 846, endPoint y: 413, distance: 137.2
click at [577, 436] on td "1,730.00" at bounding box center [992, 434] width 43 height 10
click at [577, 437] on td "32,156.00" at bounding box center [1035, 434] width 43 height 10
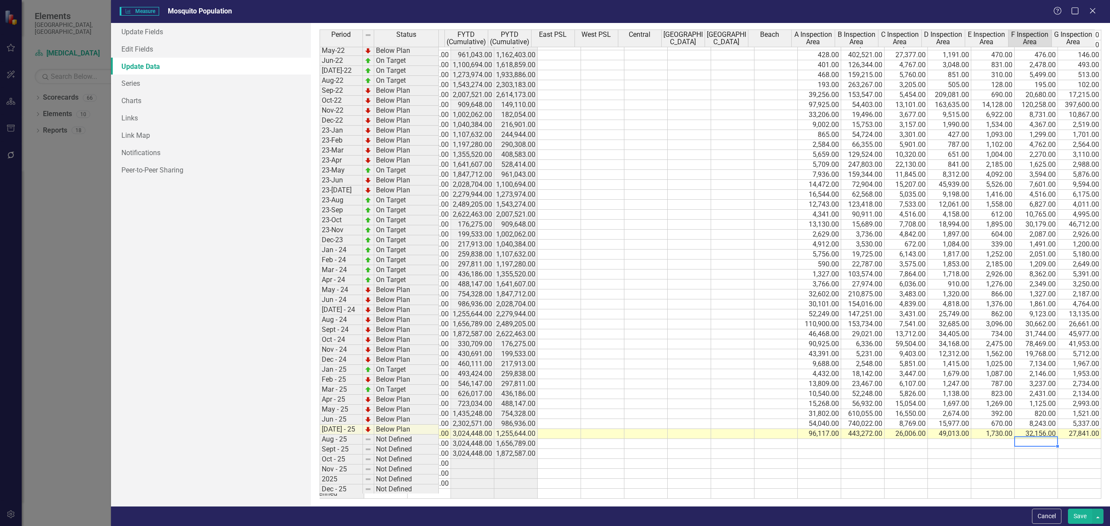
click at [577, 422] on td "8,243.00" at bounding box center [1035, 424] width 43 height 10
click at [577, 415] on td "820.00" at bounding box center [1035, 414] width 43 height 10
click at [577, 404] on td "1,125.00" at bounding box center [1035, 404] width 43 height 10
click at [577, 399] on td "2,431.00" at bounding box center [1035, 394] width 43 height 10
click at [577, 382] on td "3,237.00" at bounding box center [1035, 384] width 43 height 10
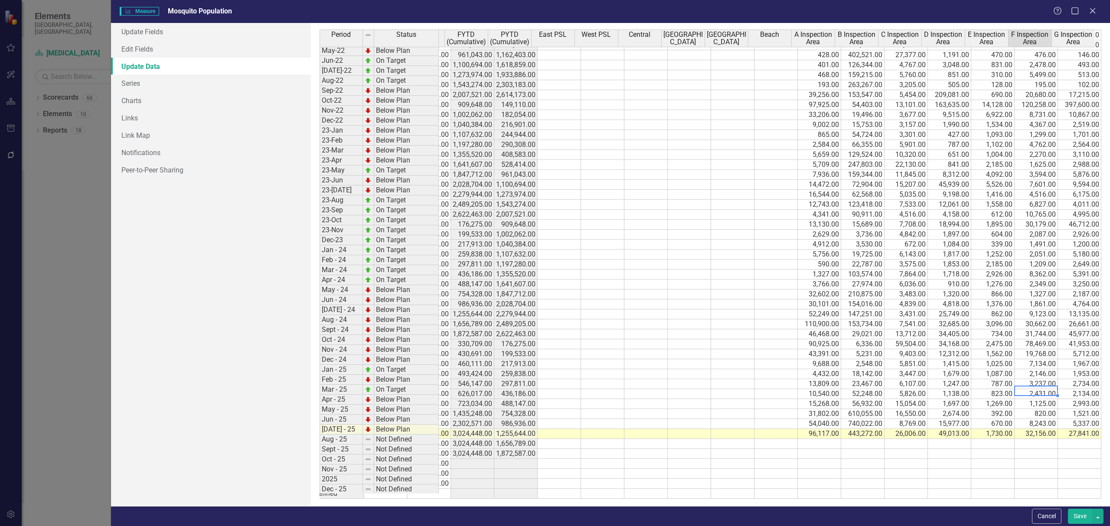
drag, startPoint x: 1034, startPoint y: 375, endPoint x: 1023, endPoint y: 374, distance: 10.9
click at [577, 375] on td "2,146.00" at bounding box center [1035, 374] width 43 height 10
click at [577, 366] on td "7,134.00" at bounding box center [1035, 364] width 43 height 10
drag, startPoint x: 1023, startPoint y: 354, endPoint x: 1013, endPoint y: 355, distance: 9.6
click at [577, 353] on td "19,768.00" at bounding box center [1035, 354] width 43 height 10
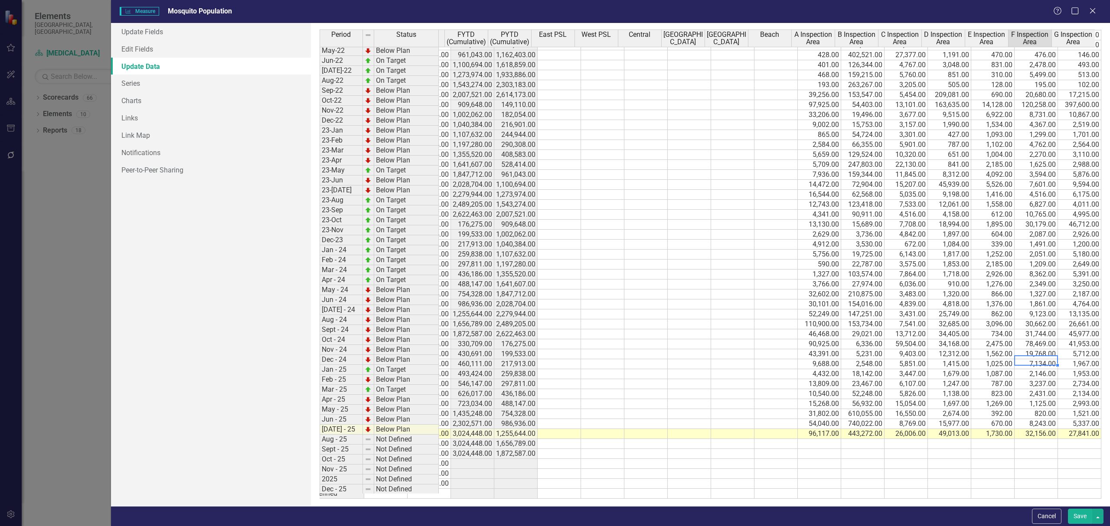
click at [245, 341] on div "Period Status Current Previous Year FYTD (Cumulative) PYTD (Cumulative) East PS…" at bounding box center [245, 205] width 0 height 586
click at [577, 345] on td "41,953.00" at bounding box center [1079, 344] width 43 height 10
click at [577, 354] on td "5,712.00" at bounding box center [1079, 354] width 43 height 10
click at [577, 363] on td "1,967.00" at bounding box center [1079, 364] width 43 height 10
click at [577, 381] on td "2,734.00" at bounding box center [1079, 384] width 43 height 10
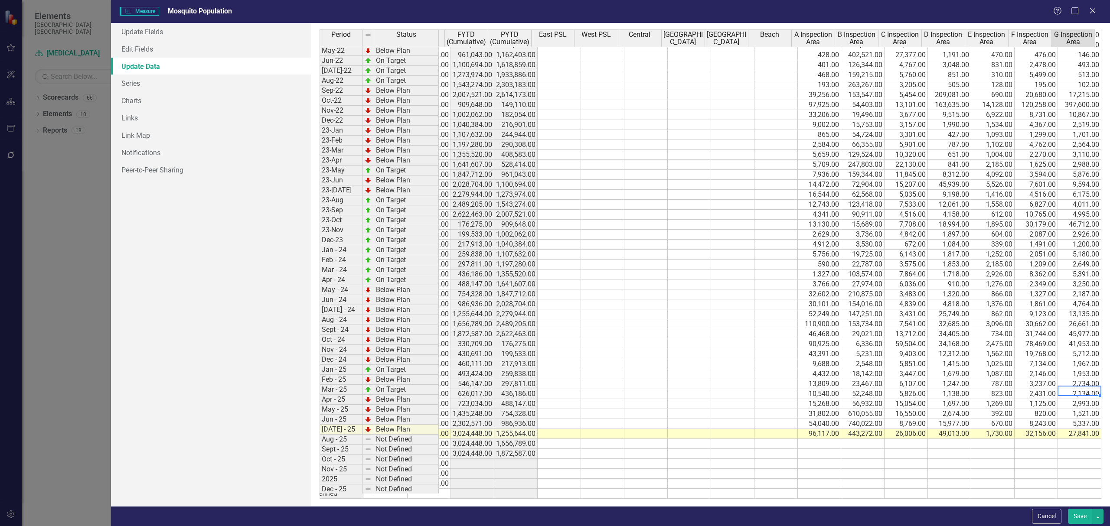
click at [577, 375] on td "1,953.00" at bounding box center [1079, 374] width 43 height 10
click at [577, 381] on td "2,734.00" at bounding box center [1079, 384] width 43 height 10
click at [577, 397] on td "2,134.00" at bounding box center [1079, 394] width 43 height 10
click at [577, 406] on div at bounding box center [1078, 406] width 43 height 1
click at [577, 403] on td "2,993.00" at bounding box center [1079, 404] width 43 height 10
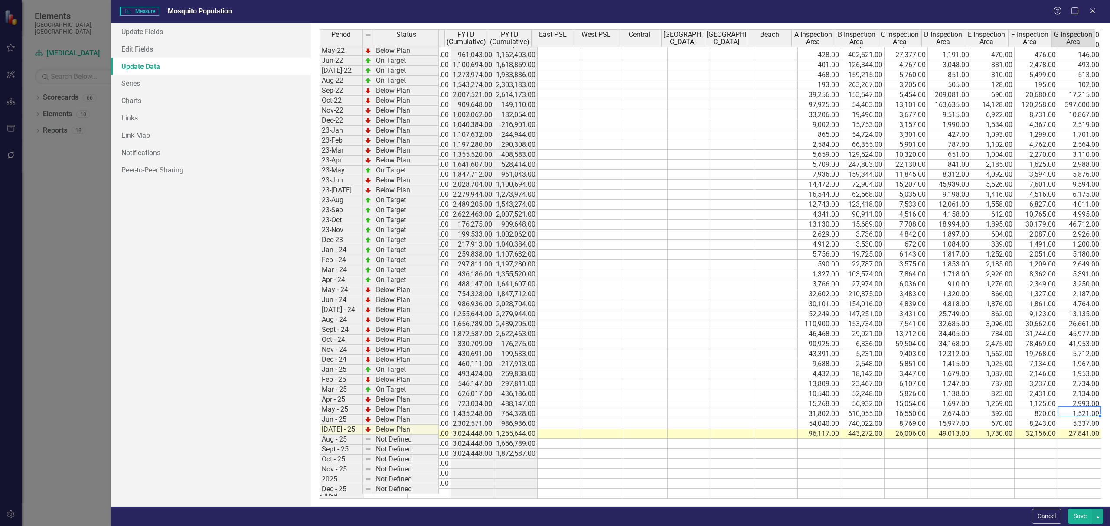
click at [245, 420] on div "Period Status Current Previous Year FYTD (Cumulative) PYTD (Cumulative) East PS…" at bounding box center [245, 205] width 0 height 586
click at [577, 427] on td "5,337.00" at bounding box center [1079, 424] width 43 height 10
drag, startPoint x: 1065, startPoint y: 434, endPoint x: 1058, endPoint y: 433, distance: 7.8
click at [577, 434] on td "27,841.00" at bounding box center [1079, 434] width 43 height 10
click at [577, 12] on icon "Close" at bounding box center [1092, 11] width 11 height 8
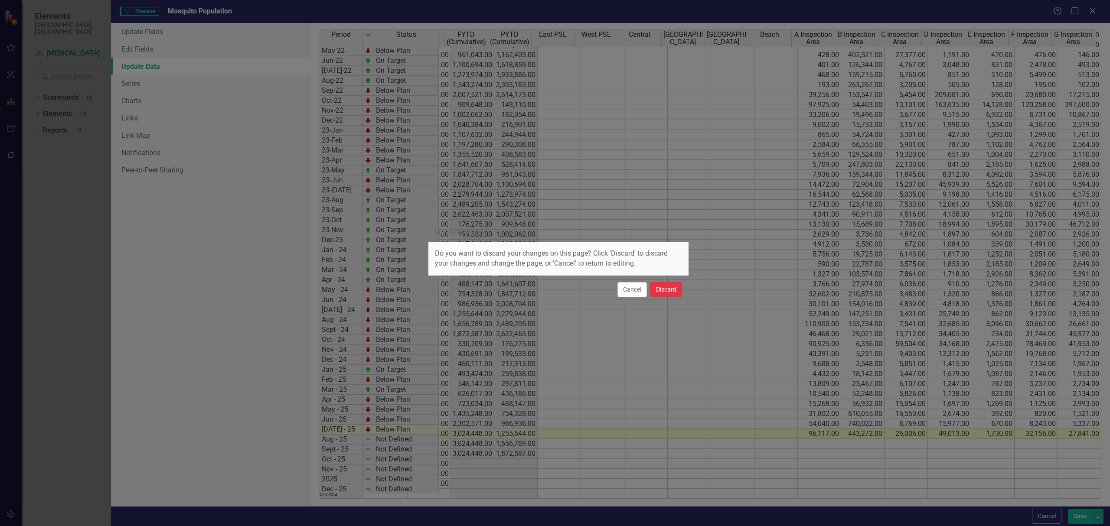
click at [577, 288] on button "Discard" at bounding box center [666, 289] width 32 height 15
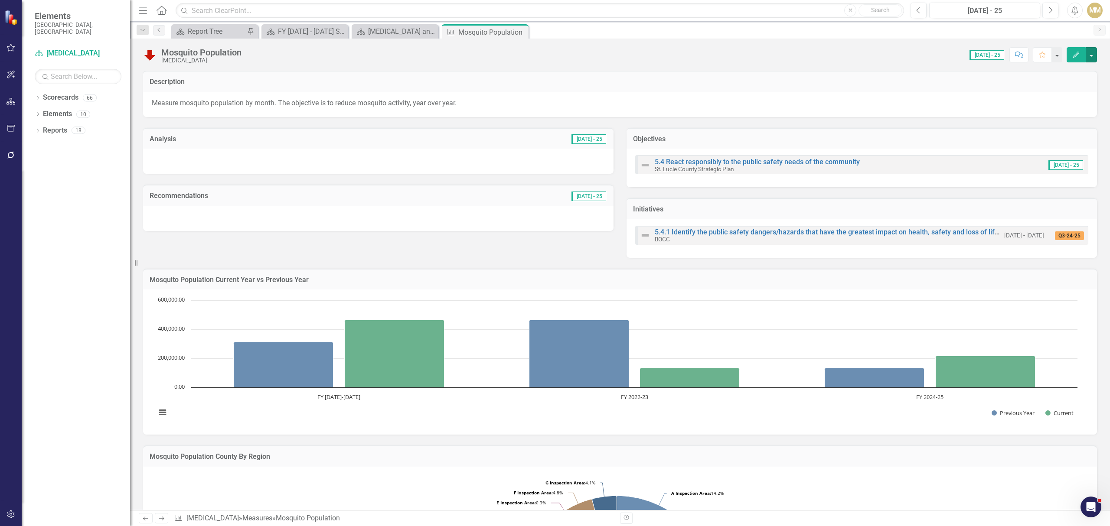
scroll to position [0, 0]
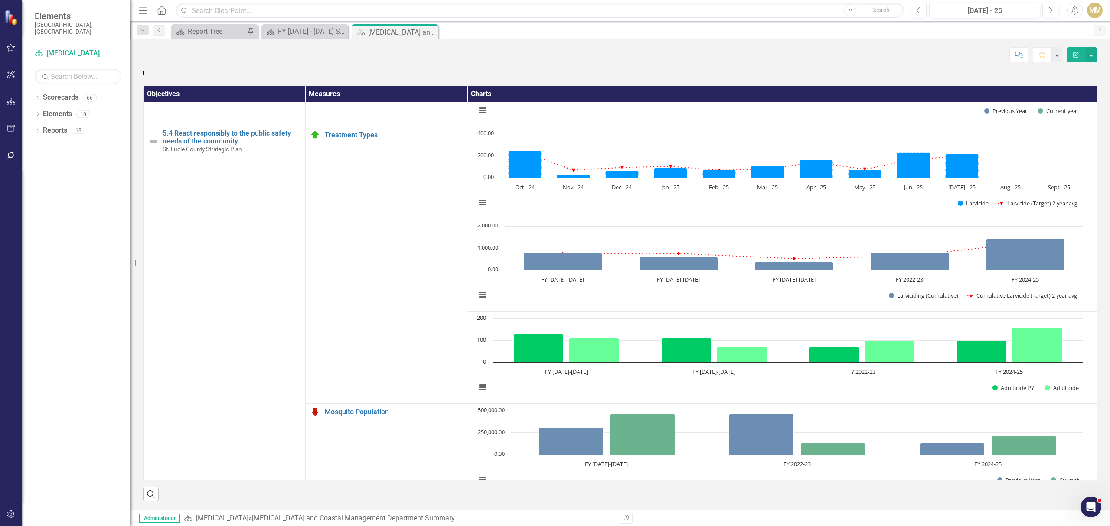
scroll to position [10, 0]
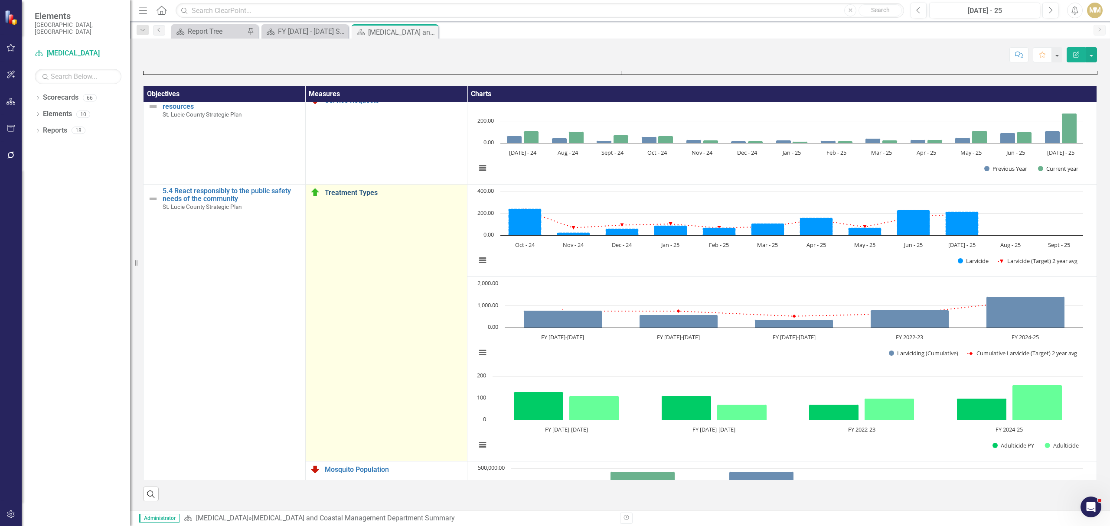
click at [347, 195] on link "Treatment Types" at bounding box center [394, 193] width 138 height 8
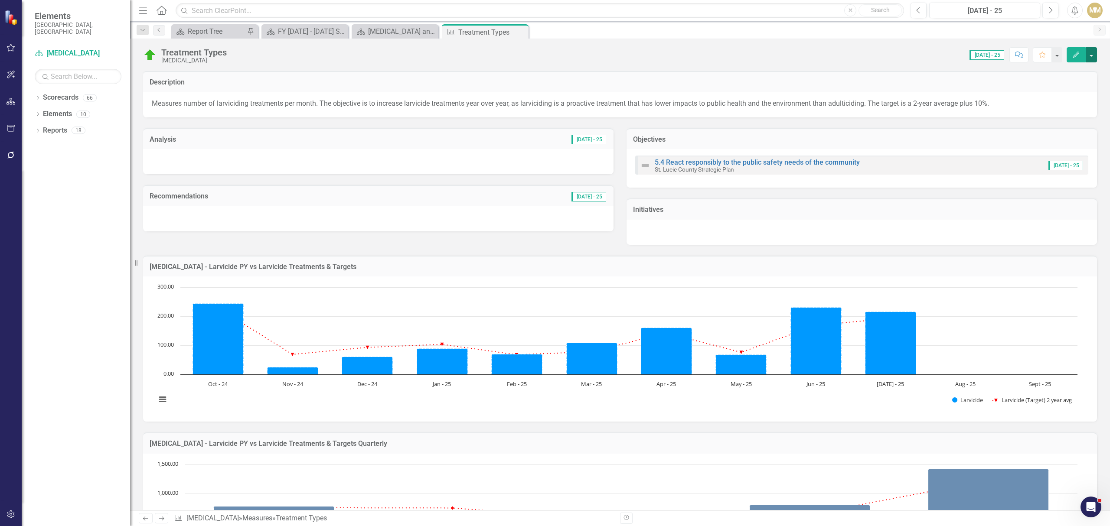
click at [1091, 55] on button "button" at bounding box center [1090, 54] width 11 height 15
click at [1047, 70] on link "Edit Edit Measure" at bounding box center [1054, 71] width 85 height 16
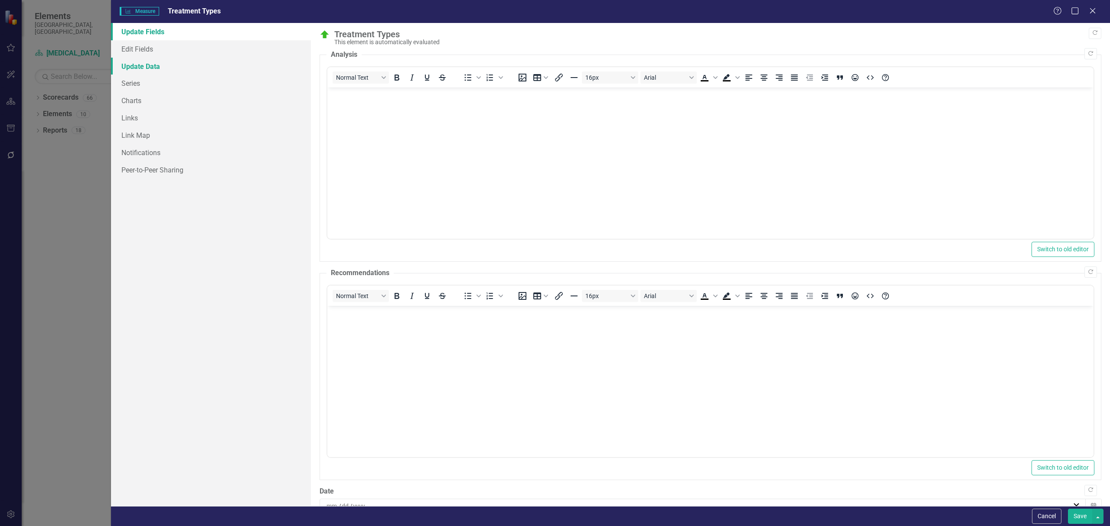
click at [153, 66] on link "Update Data" at bounding box center [211, 66] width 200 height 17
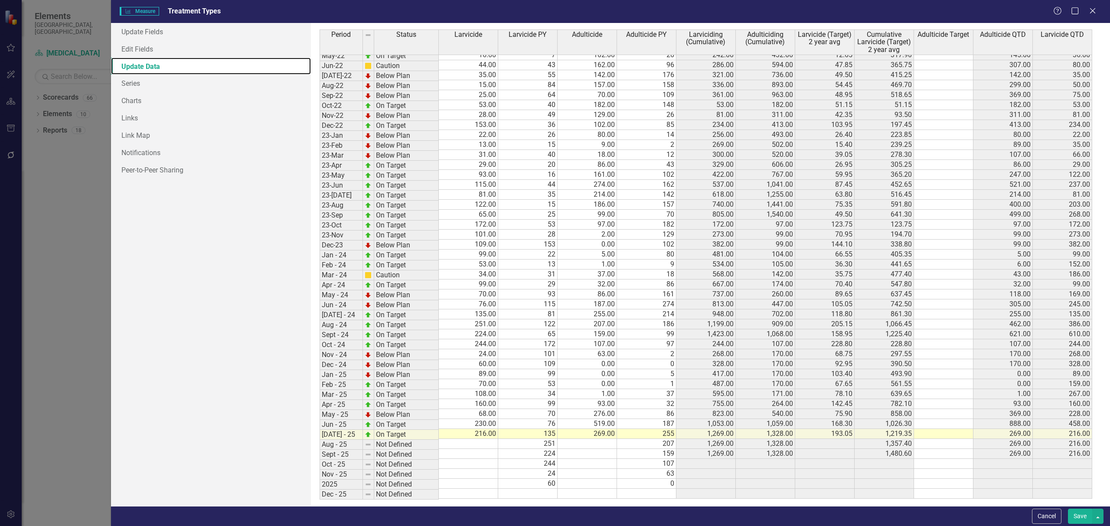
scroll to position [172, 0]
click at [463, 342] on tbody "Jan-21 Below Plan 10.00 36 15.00 141 261.00 235.00 25.30 275.00 15.00 10.00 Feb…" at bounding box center [705, 194] width 772 height 609
click at [456, 350] on td "244.00" at bounding box center [468, 345] width 59 height 10
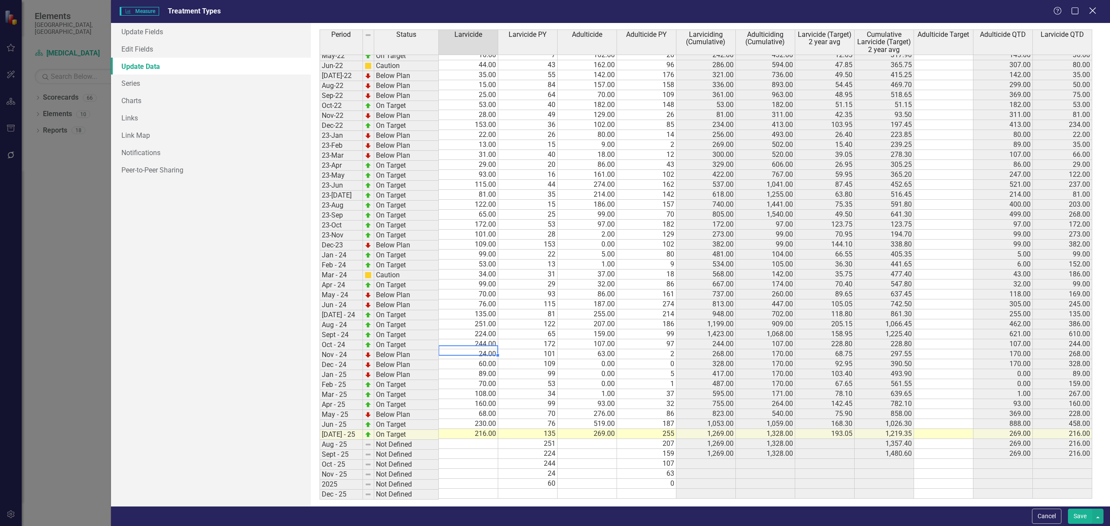
click at [1095, 11] on icon "Close" at bounding box center [1092, 11] width 11 height 8
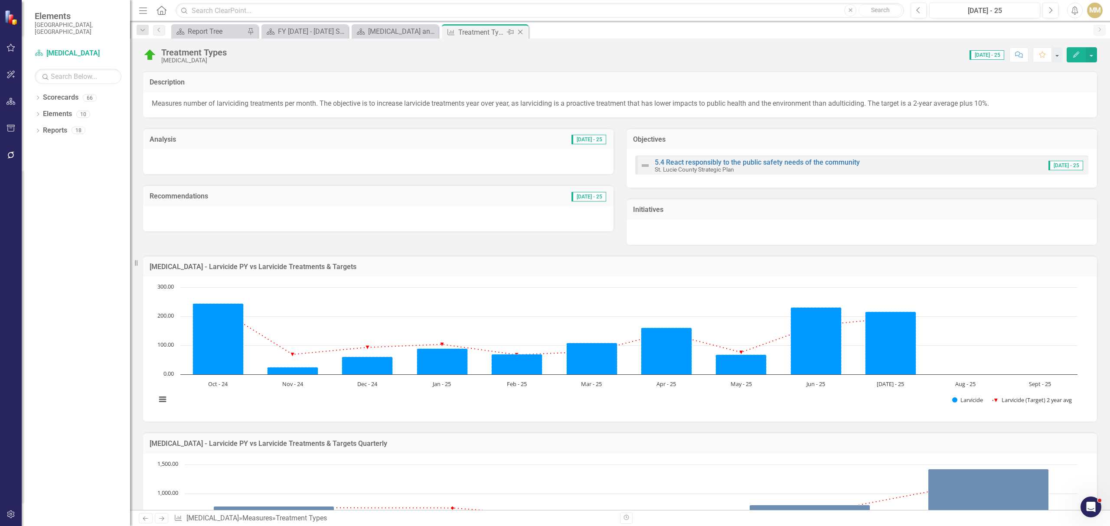
click at [518, 34] on icon "Close" at bounding box center [520, 32] width 9 height 7
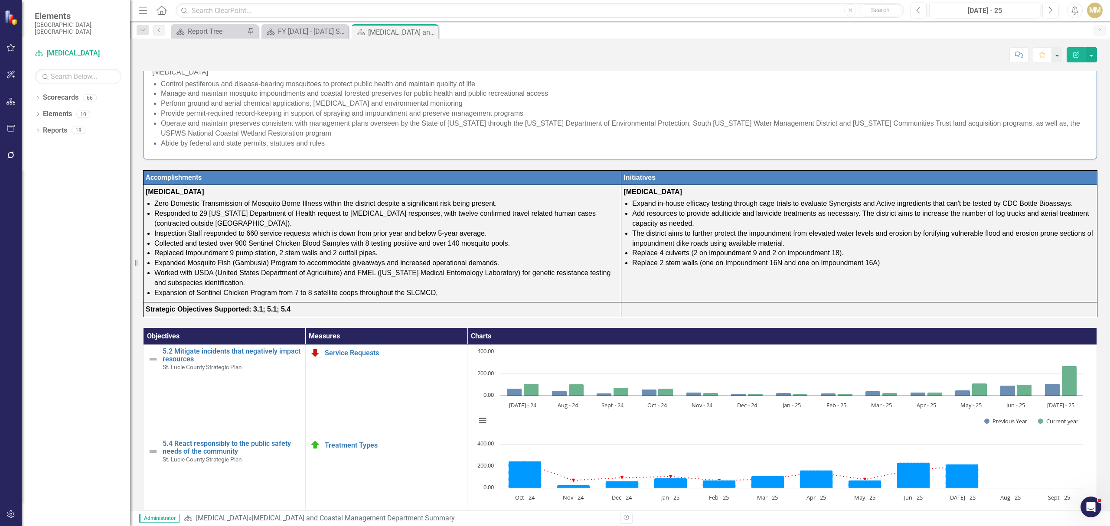
scroll to position [231, 0]
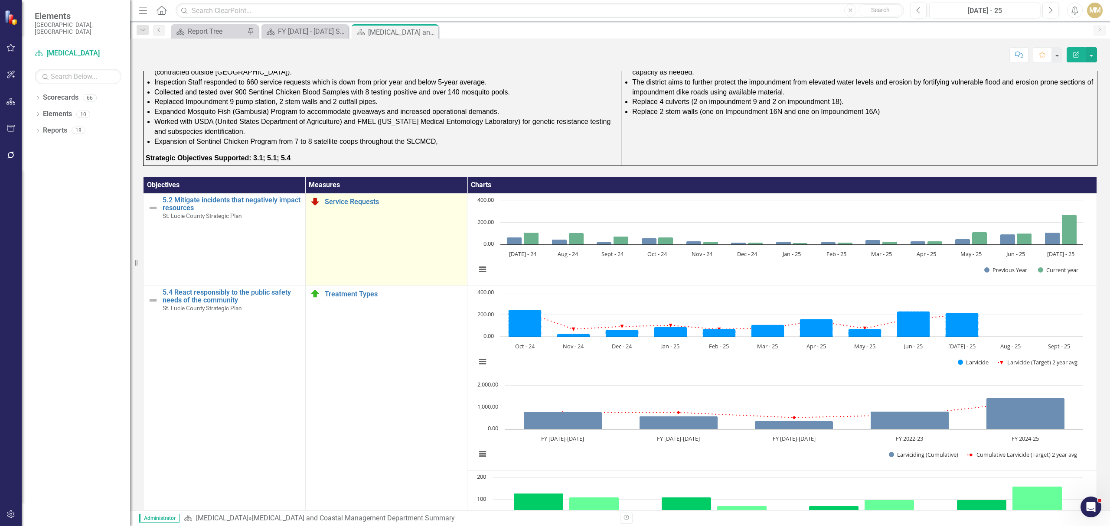
click at [359, 207] on div "Service Requests" at bounding box center [386, 201] width 153 height 10
click at [361, 205] on link "Service Requests" at bounding box center [394, 202] width 138 height 8
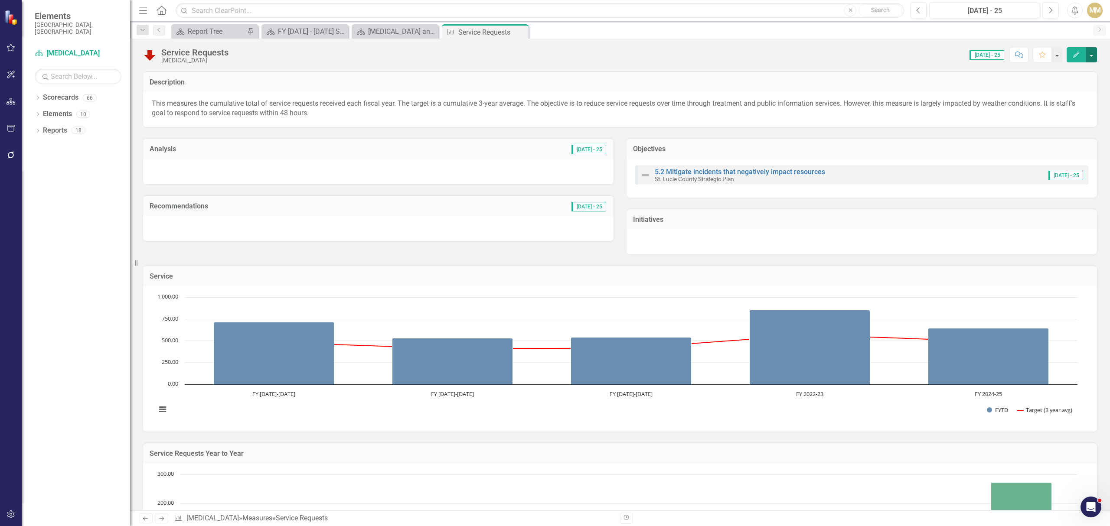
click at [1089, 54] on button "button" at bounding box center [1090, 54] width 11 height 15
click at [1072, 78] on link "Edit Edit Measure" at bounding box center [1054, 71] width 85 height 16
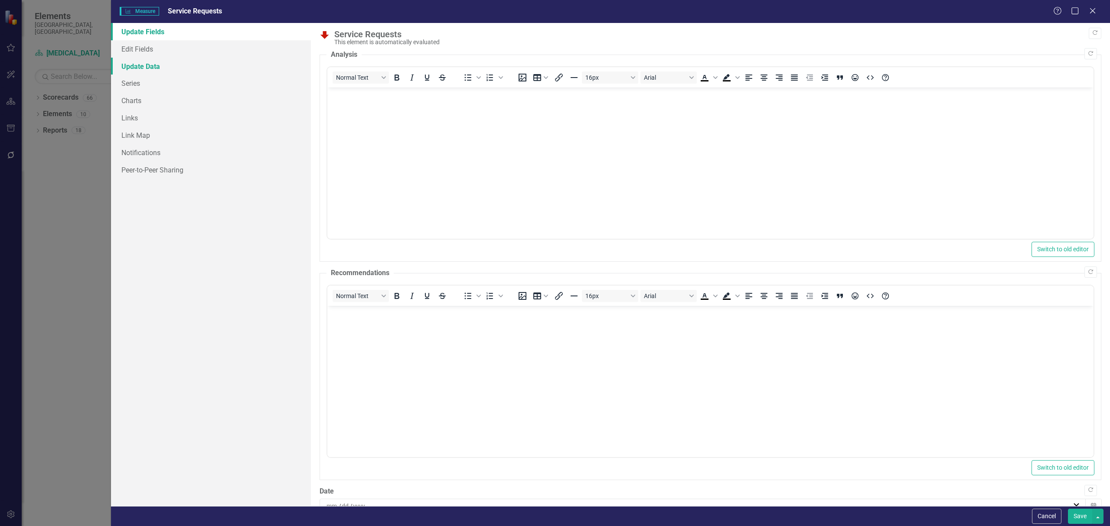
click at [153, 68] on link "Update Data" at bounding box center [211, 66] width 200 height 17
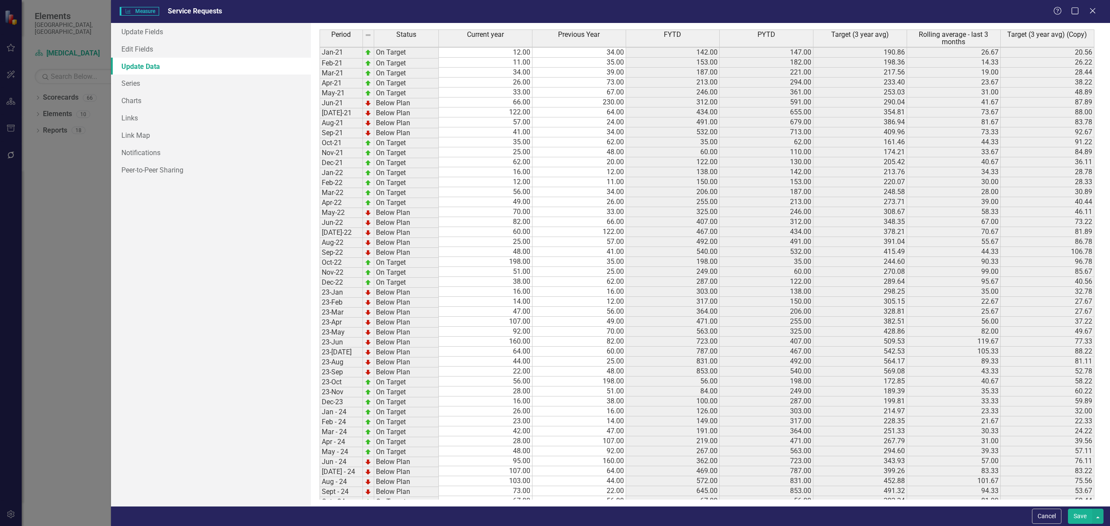
scroll to position [158, 0]
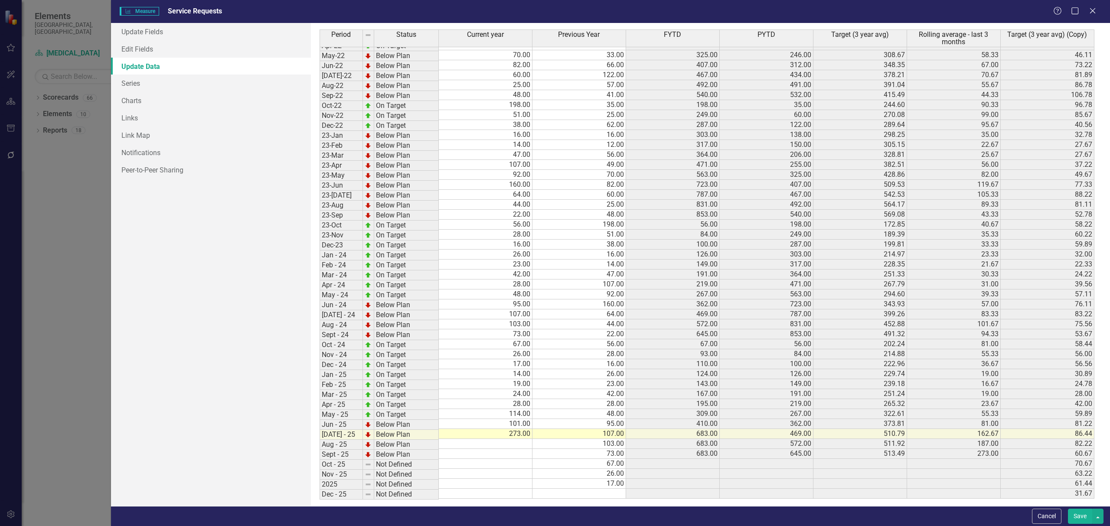
drag, startPoint x: 469, startPoint y: 354, endPoint x: 459, endPoint y: 356, distance: 9.9
click at [469, 354] on td "26.00" at bounding box center [486, 354] width 94 height 10
click at [1095, 14] on icon "Close" at bounding box center [1092, 11] width 11 height 8
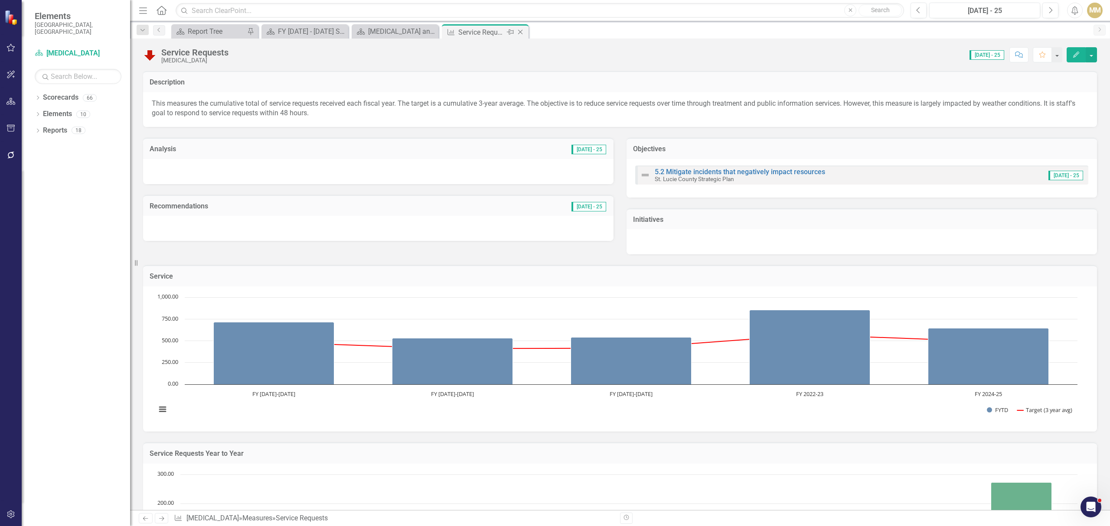
click at [519, 32] on icon at bounding box center [520, 32] width 5 height 5
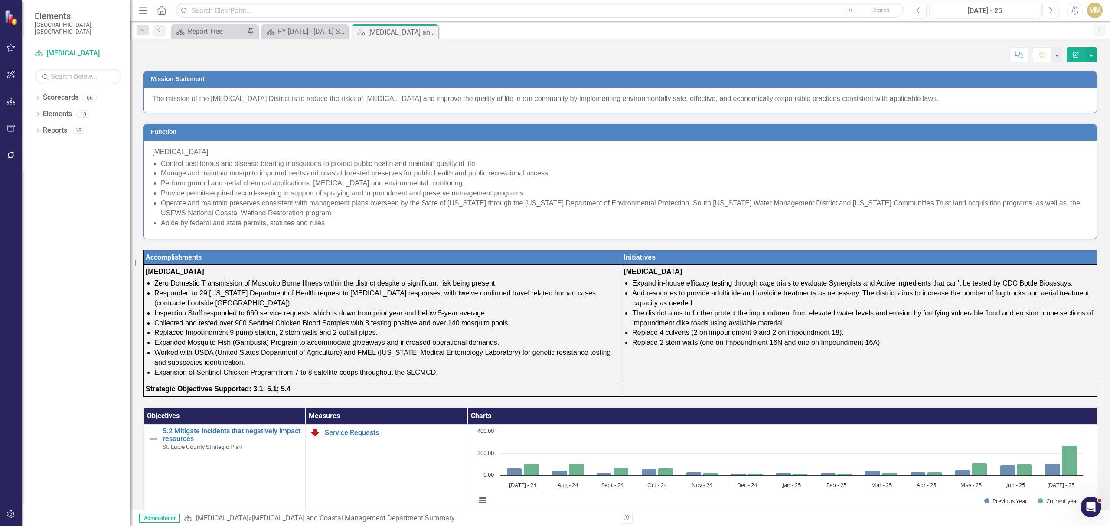
click at [382, 96] on span "The mission of the [MEDICAL_DATA] District is to reduce the risks of [MEDICAL_D…" at bounding box center [545, 98] width 786 height 7
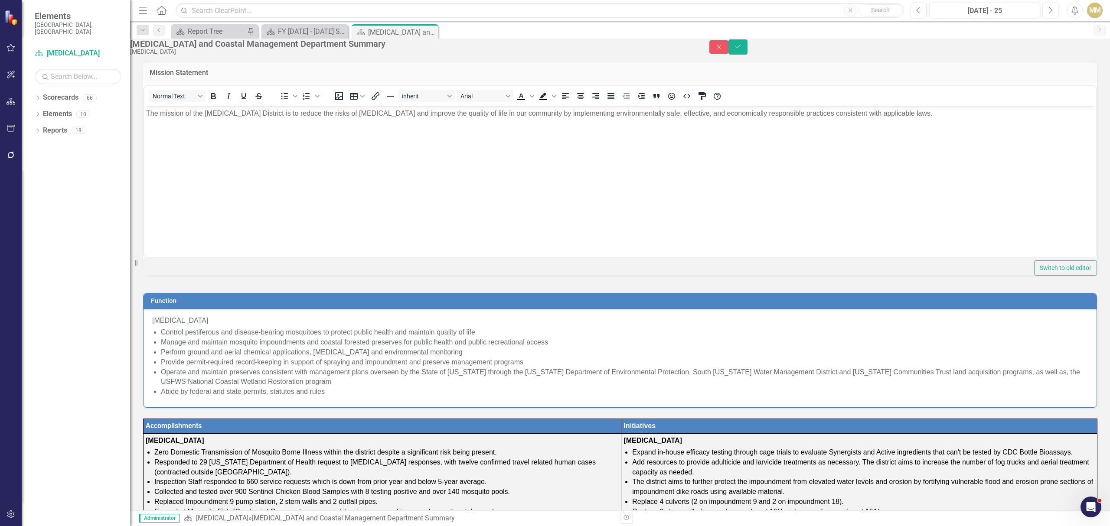
click at [505, 118] on body "The mission of the [MEDICAL_DATA] District is to reduce the risks of [MEDICAL_D…" at bounding box center [620, 171] width 952 height 130
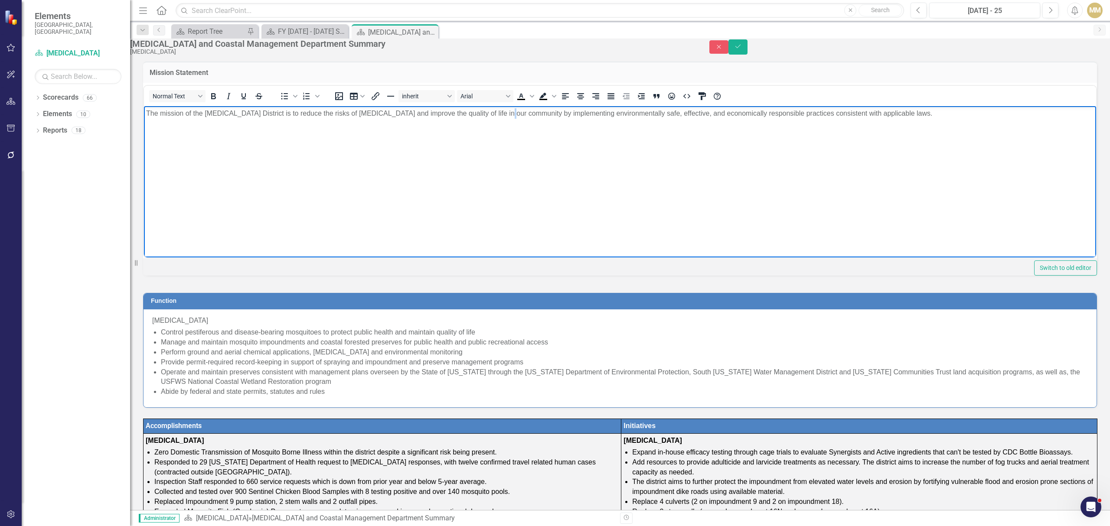
click at [505, 118] on body "The mission of the [MEDICAL_DATA] District is to reduce the risks of [MEDICAL_D…" at bounding box center [620, 171] width 952 height 130
copy span "The mission of the [MEDICAL_DATA] District is to reduce the risks of [MEDICAL_D…"
click at [328, 336] on span "Control pestiferous and disease-bearing mosquitoes to protect public health and…" at bounding box center [318, 332] width 314 height 7
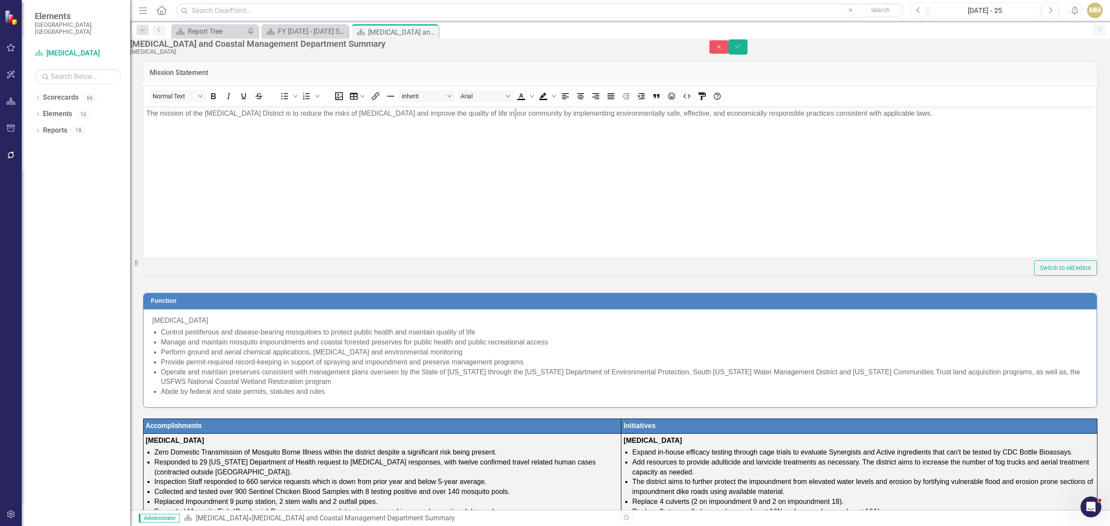
click at [328, 336] on span "Control pestiferous and disease-bearing mosquitoes to protect public health and…" at bounding box center [318, 332] width 314 height 7
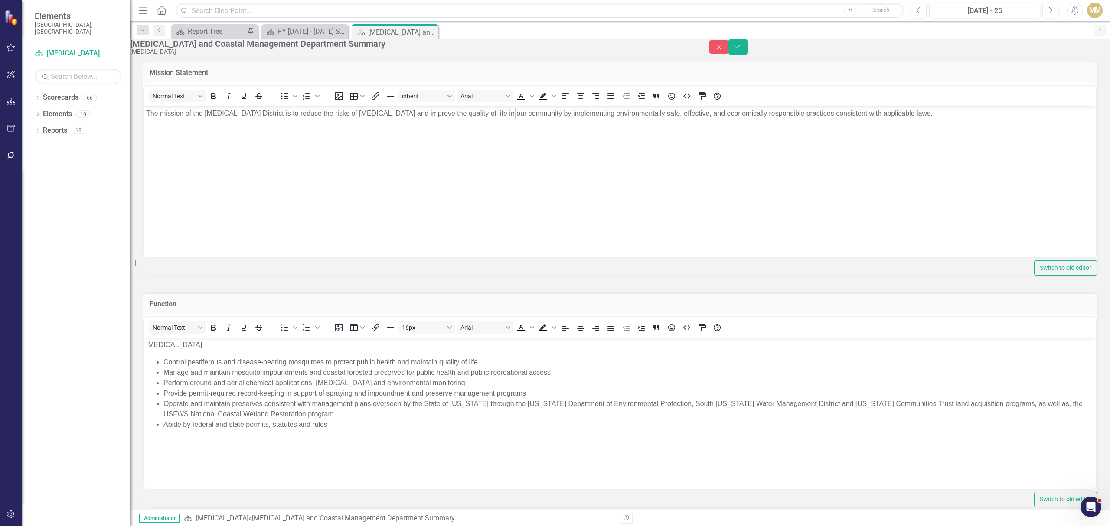
click at [333, 423] on li "Abide by federal and state permits, statutes and rules" at bounding box center [628, 424] width 930 height 10
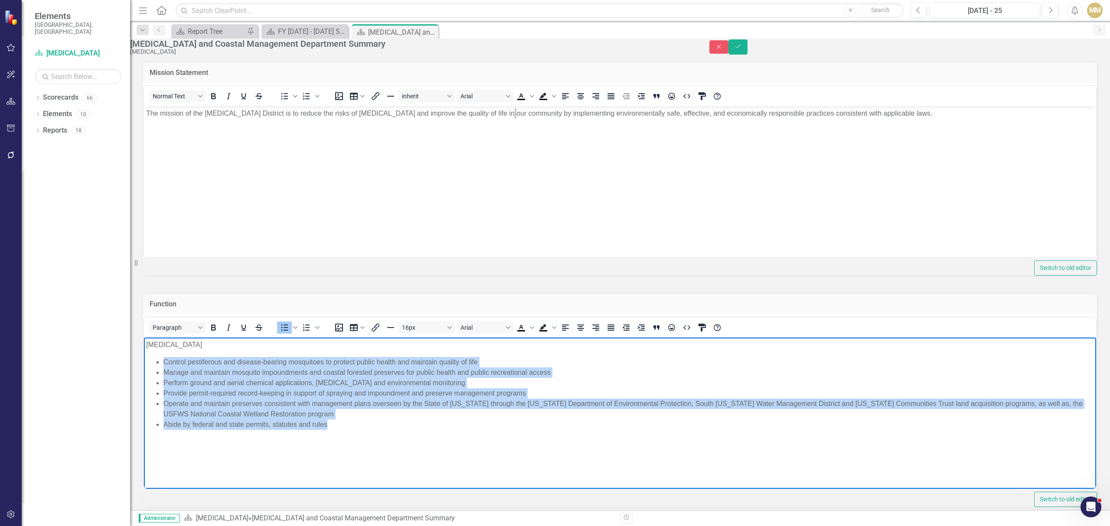
drag, startPoint x: 335, startPoint y: 427, endPoint x: 152, endPoint y: 356, distance: 196.3
click at [152, 357] on ul "Control pestiferous and disease-bearing mosquitoes to protect public health and…" at bounding box center [620, 393] width 948 height 73
copy ul "Control pestiferous and disease-bearing mosquitoes to protect public health and…"
